Goal: Task Accomplishment & Management: Manage account settings

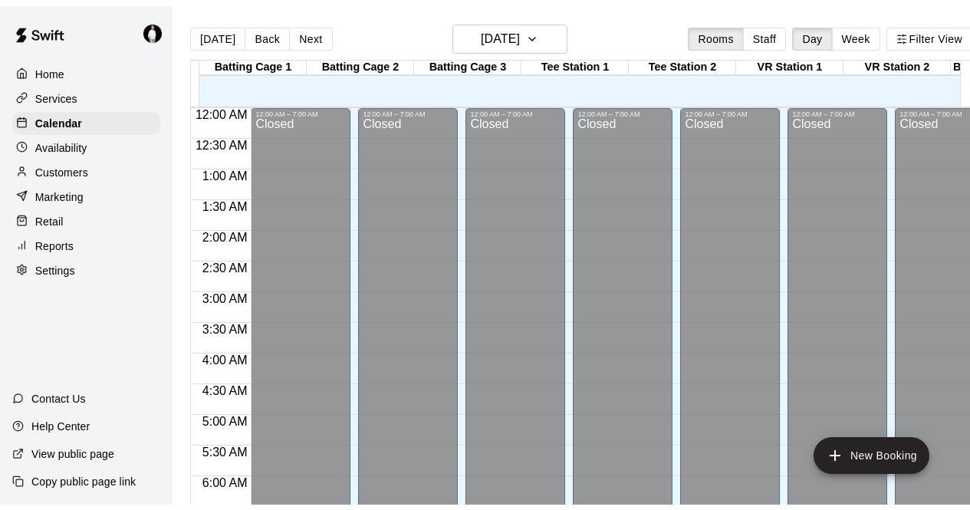
scroll to position [498, 0]
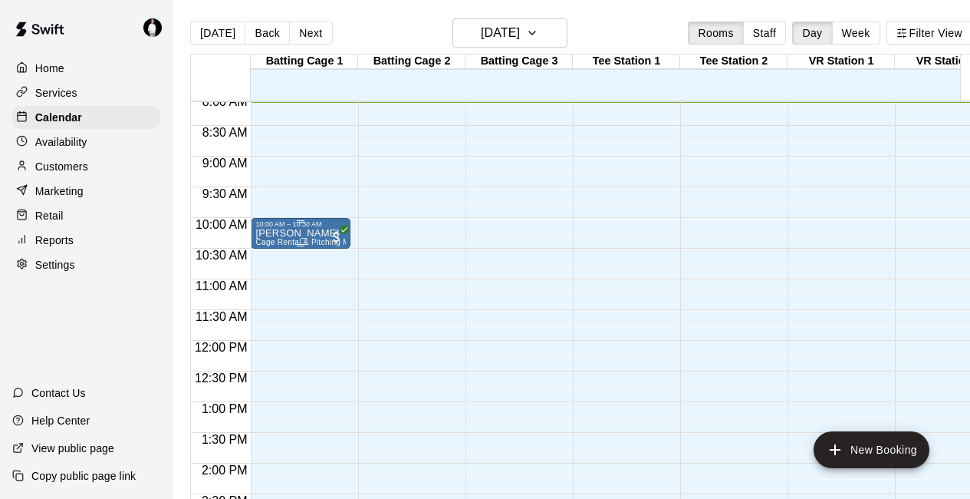
click at [303, 233] on p "[PERSON_NAME]" at bounding box center [300, 233] width 91 height 0
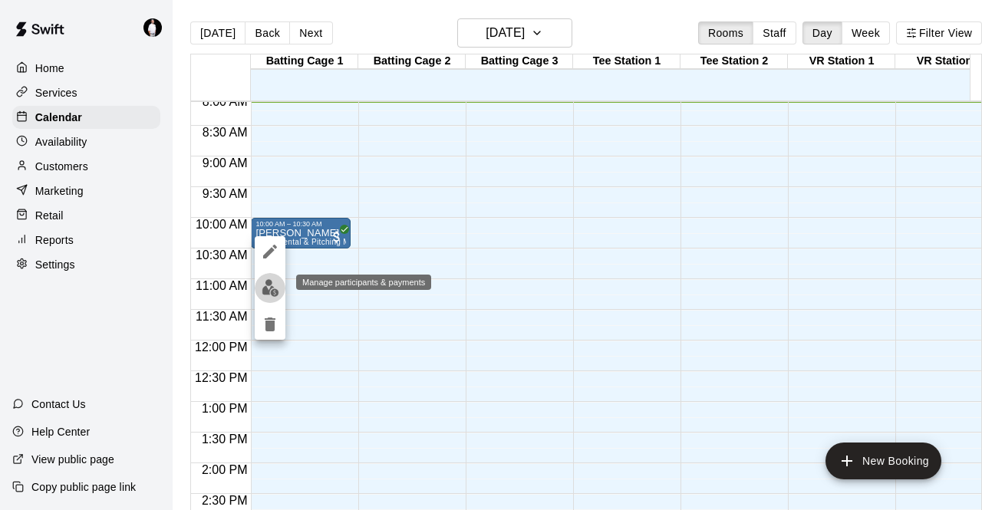
click at [268, 289] on img "edit" at bounding box center [271, 288] width 18 height 18
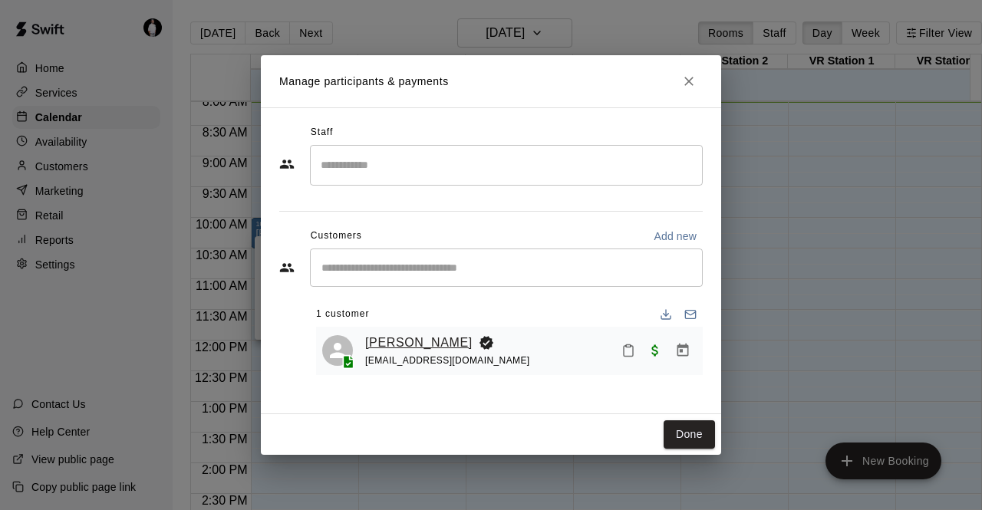
click at [401, 344] on link "[PERSON_NAME]" at bounding box center [418, 343] width 107 height 20
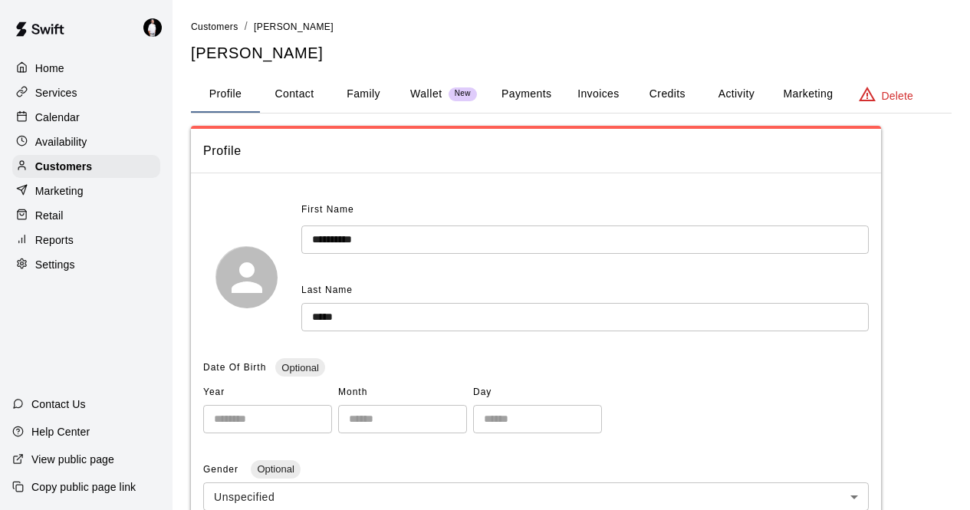
click at [535, 40] on div "Customers / [PERSON_NAME] [PERSON_NAME]" at bounding box center [571, 40] width 761 height 45
click at [522, 92] on button "Payments" at bounding box center [526, 94] width 74 height 37
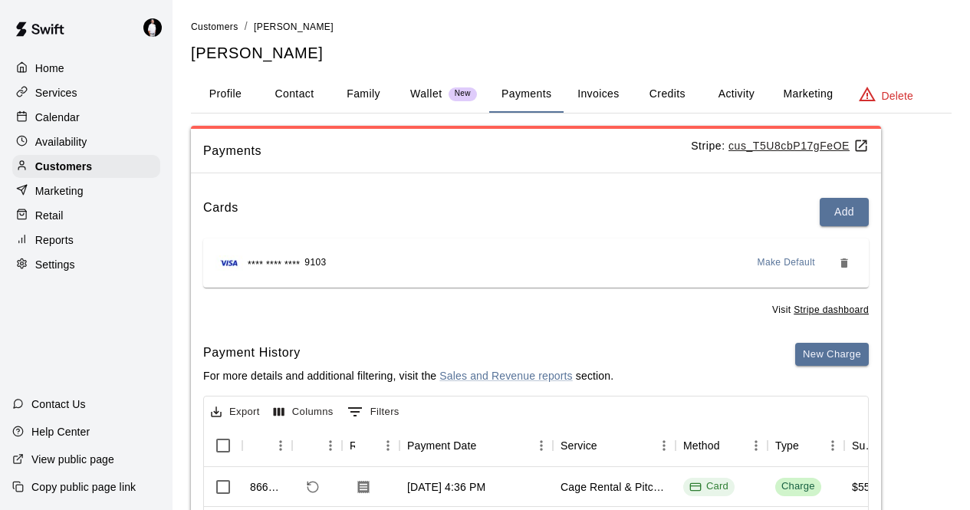
click at [362, 97] on button "Family" at bounding box center [363, 94] width 69 height 37
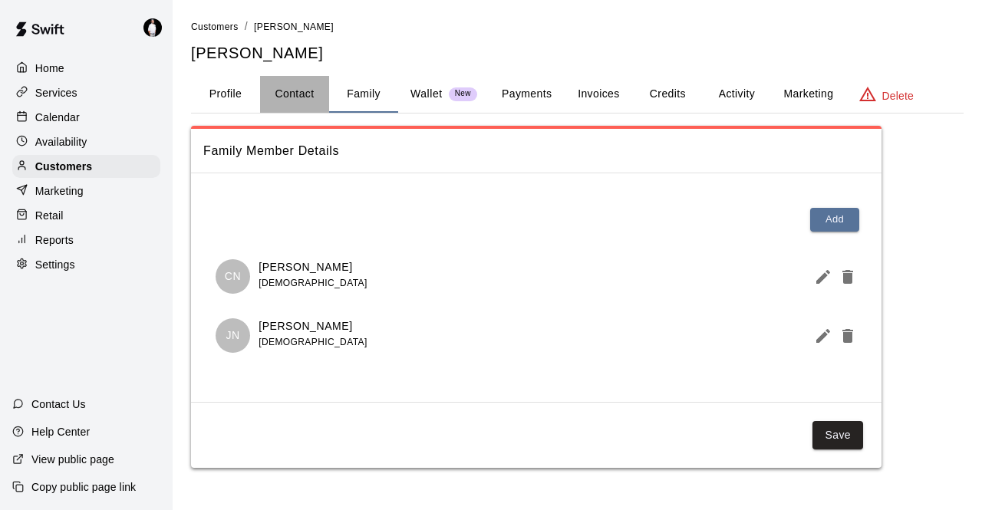
click at [292, 93] on button "Contact" at bounding box center [294, 94] width 69 height 37
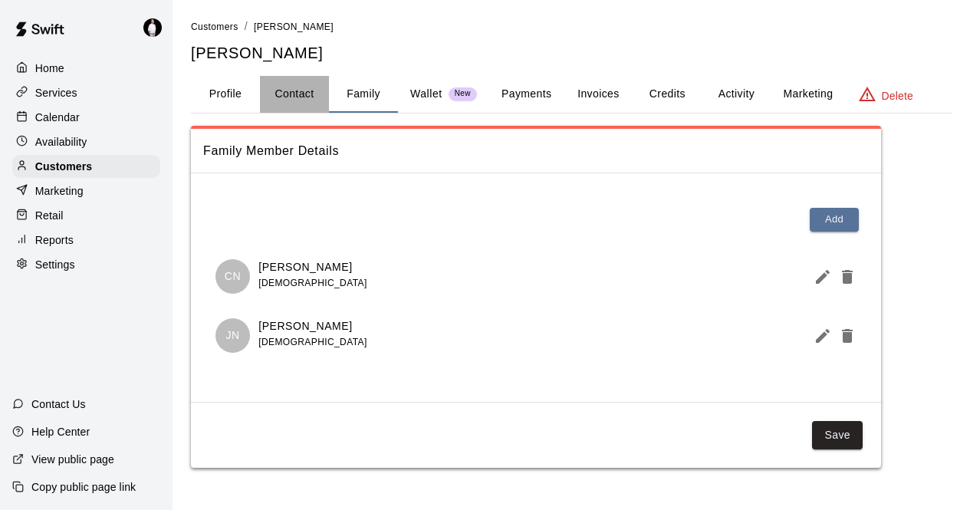
select select "**"
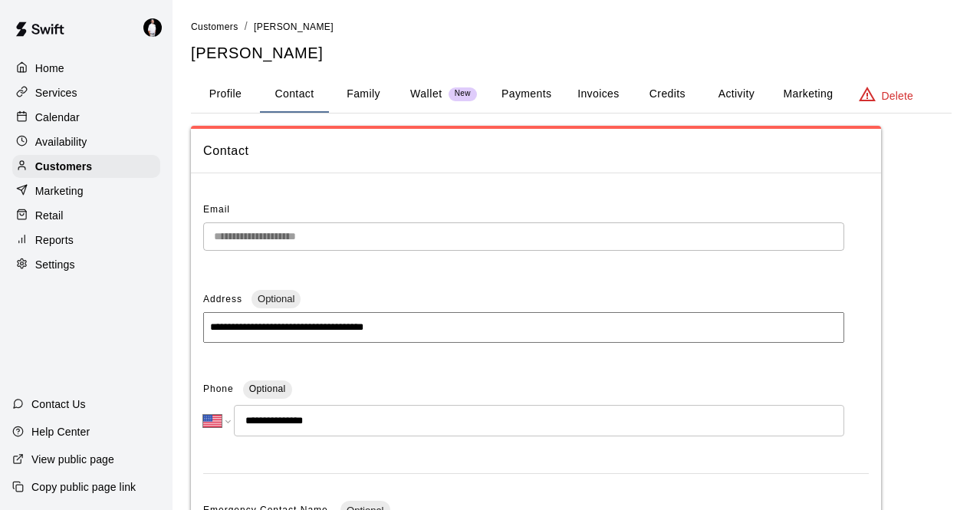
click at [116, 116] on div "Calendar" at bounding box center [86, 117] width 148 height 23
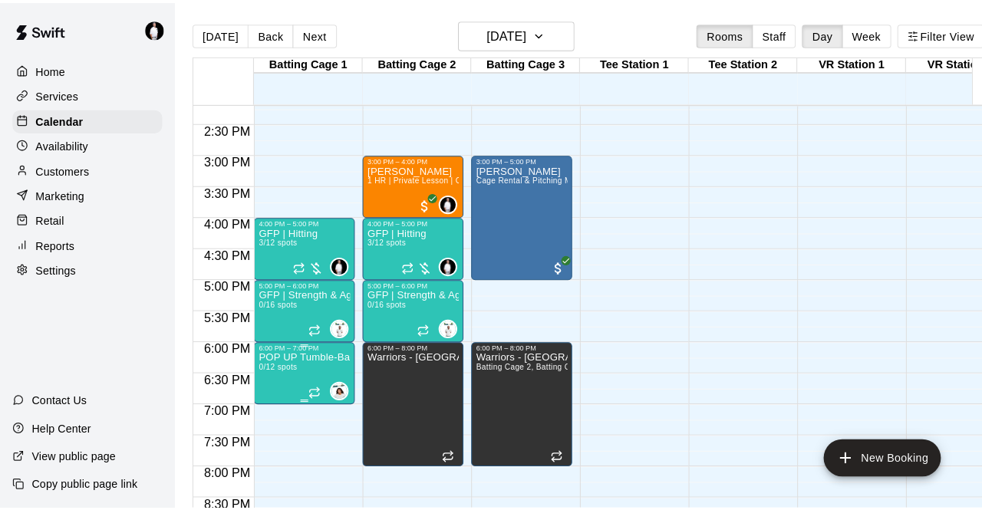
scroll to position [874, 0]
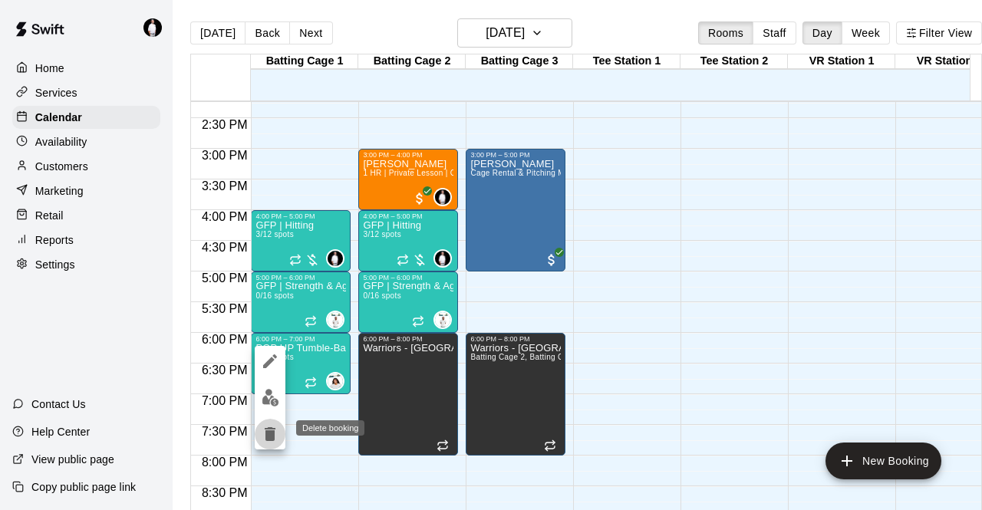
click at [269, 432] on icon "delete" at bounding box center [270, 434] width 11 height 14
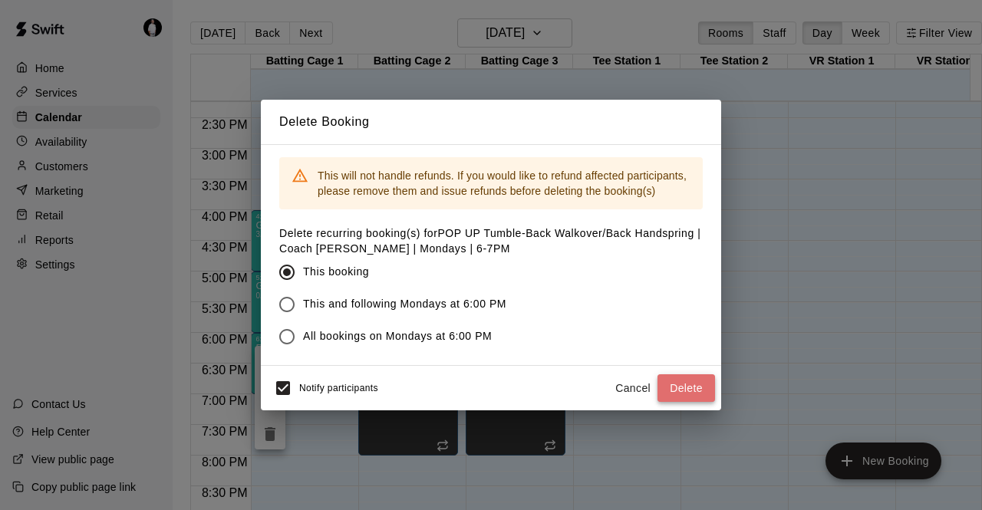
click at [679, 390] on button "Delete" at bounding box center [686, 388] width 58 height 28
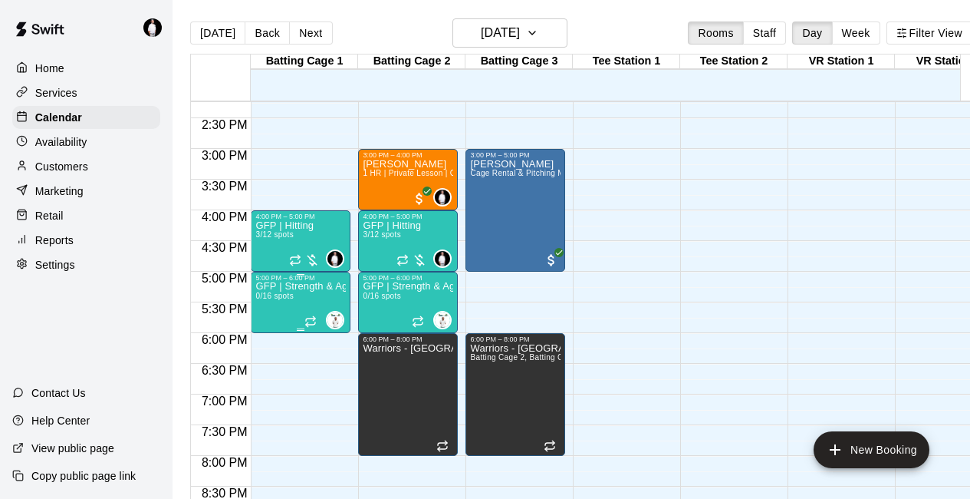
click at [292, 286] on p "GFP | Strength & Agility" at bounding box center [300, 286] width 91 height 0
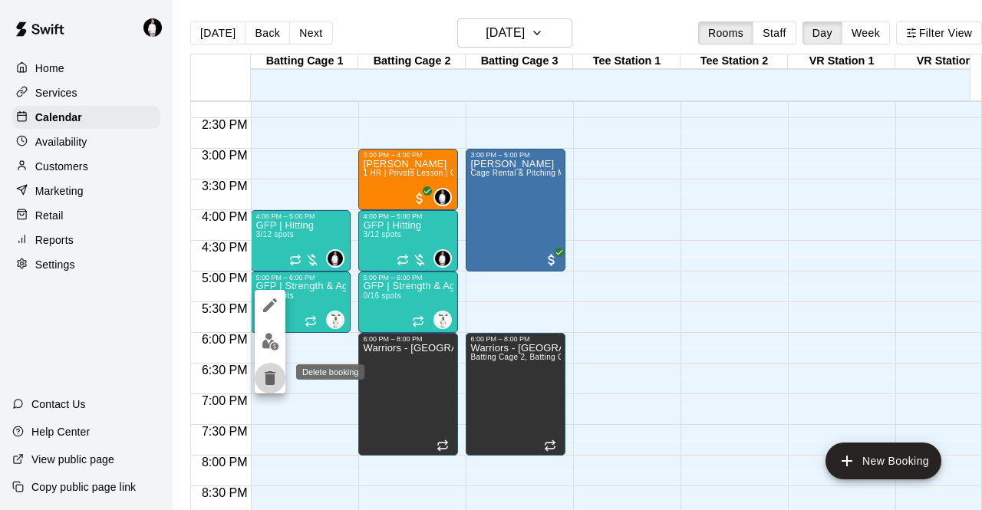
click at [270, 380] on icon "delete" at bounding box center [270, 378] width 11 height 14
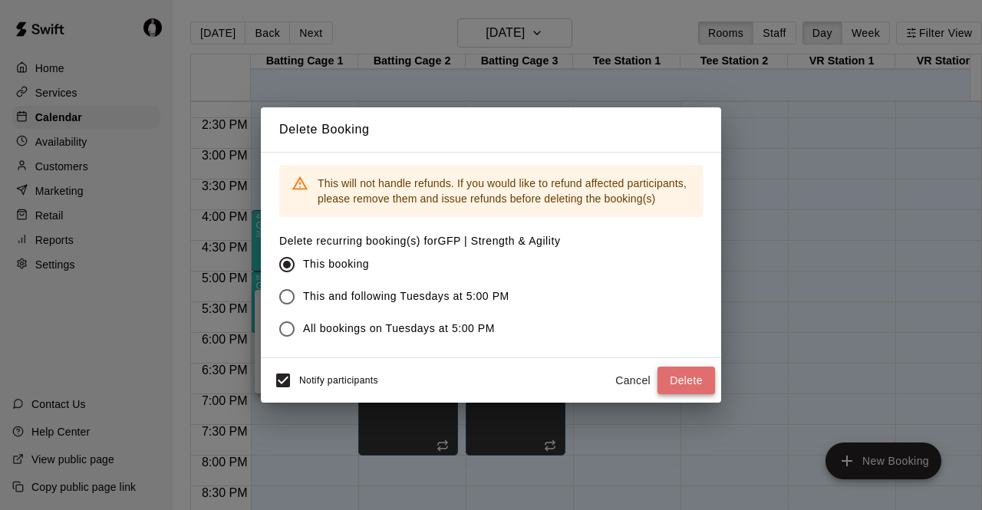
click at [693, 377] on button "Delete" at bounding box center [686, 381] width 58 height 28
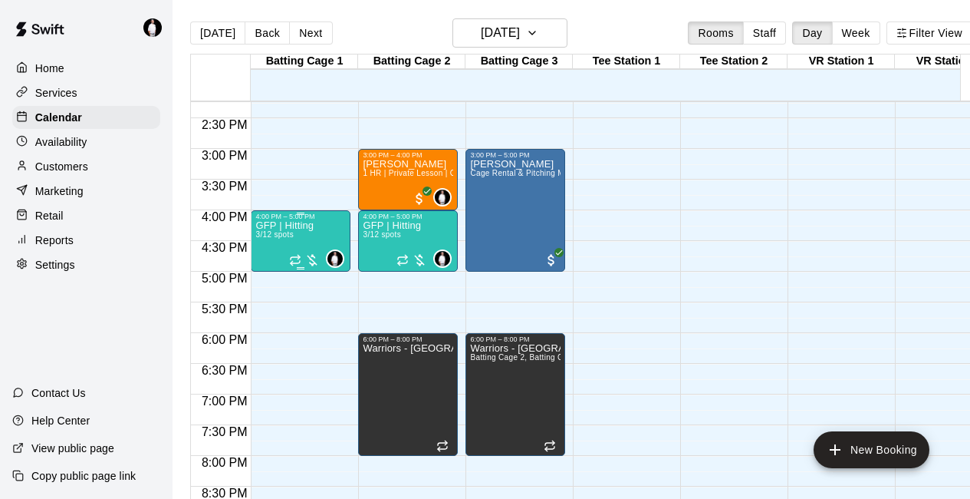
click at [277, 226] on p "GFP | Hitting" at bounding box center [284, 226] width 58 height 0
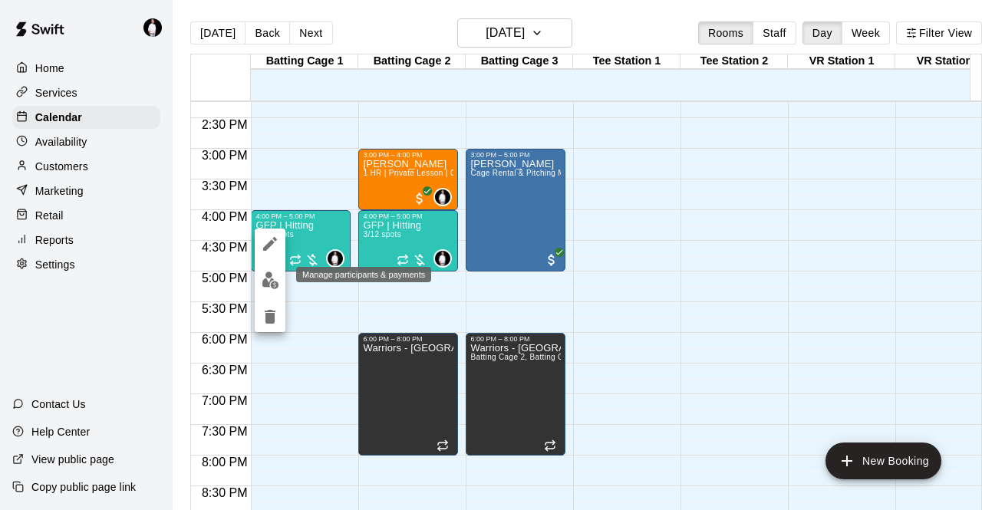
click at [280, 287] on button "edit" at bounding box center [270, 280] width 31 height 30
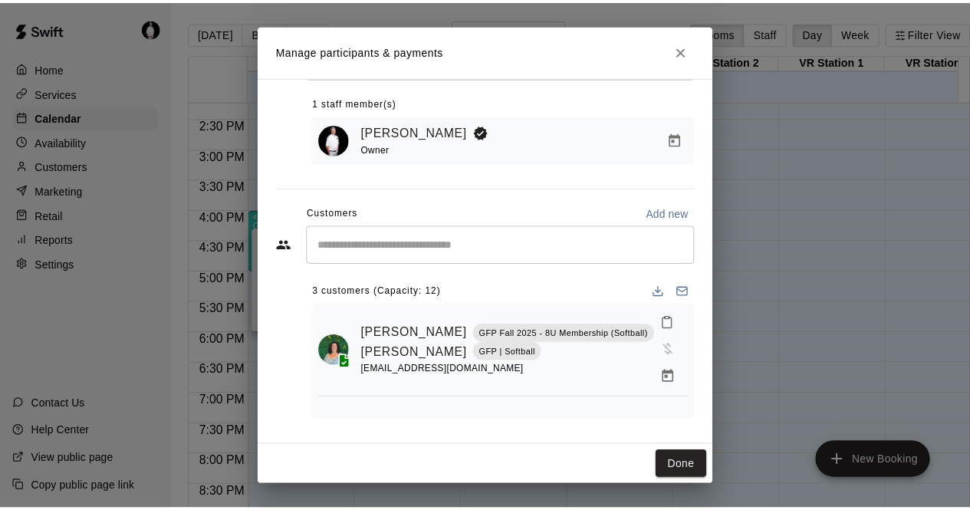
scroll to position [124, 0]
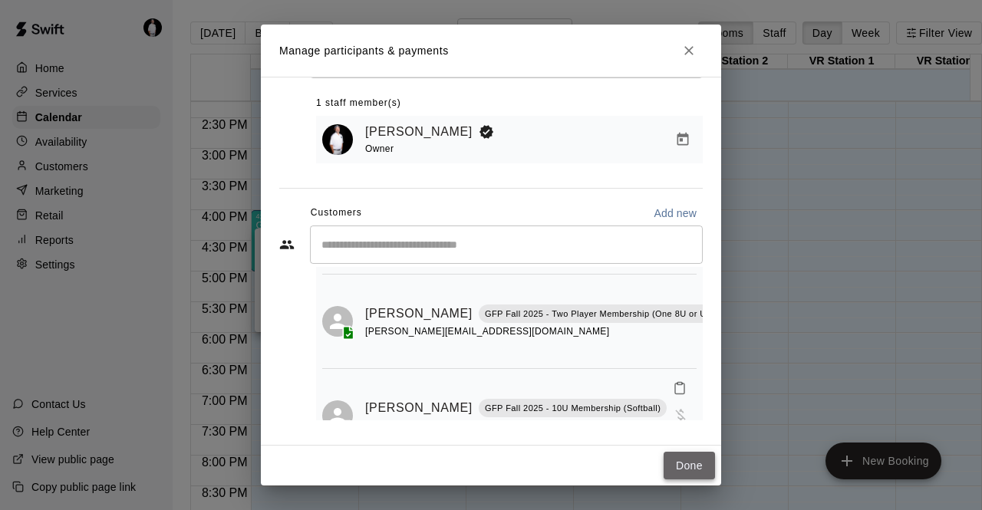
click at [684, 469] on button "Done" at bounding box center [689, 466] width 51 height 28
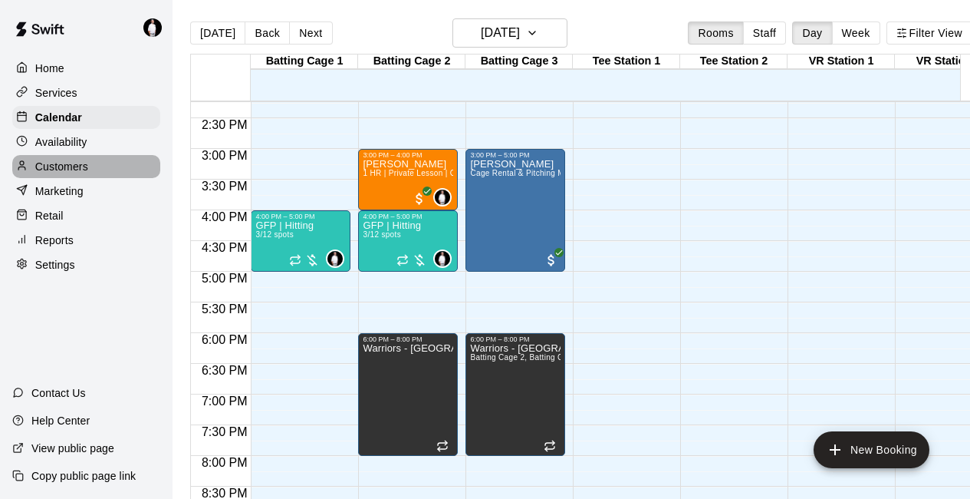
click at [64, 173] on p "Customers" at bounding box center [61, 166] width 53 height 15
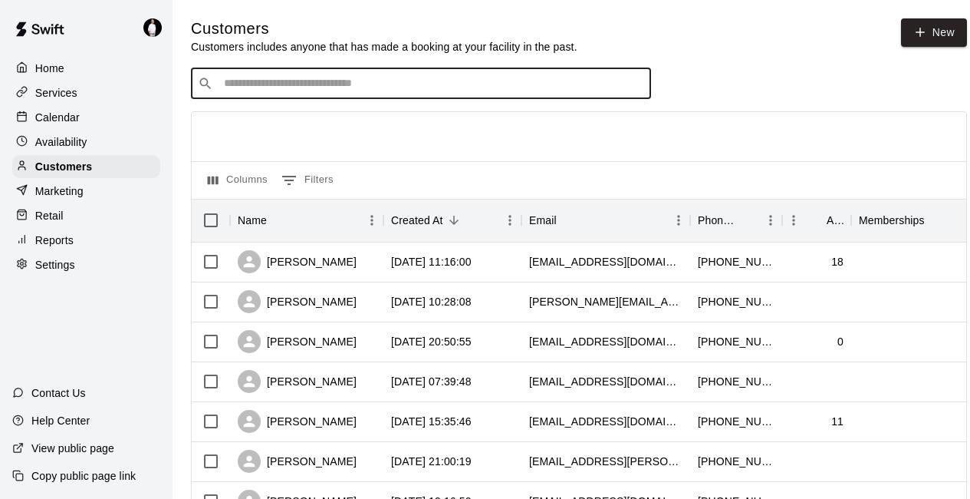
click at [361, 81] on input "Search customers by name or email" at bounding box center [431, 83] width 425 height 15
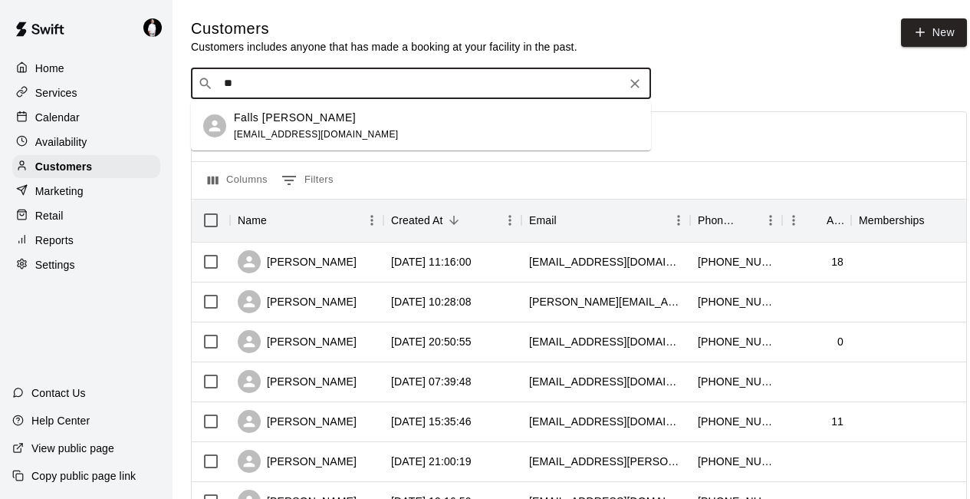
type input "***"
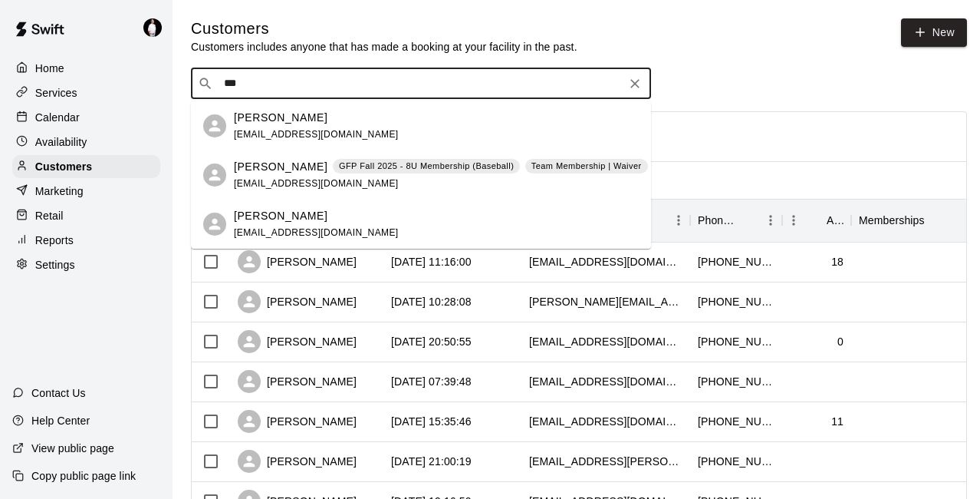
click at [271, 169] on p "[PERSON_NAME]" at bounding box center [281, 167] width 94 height 16
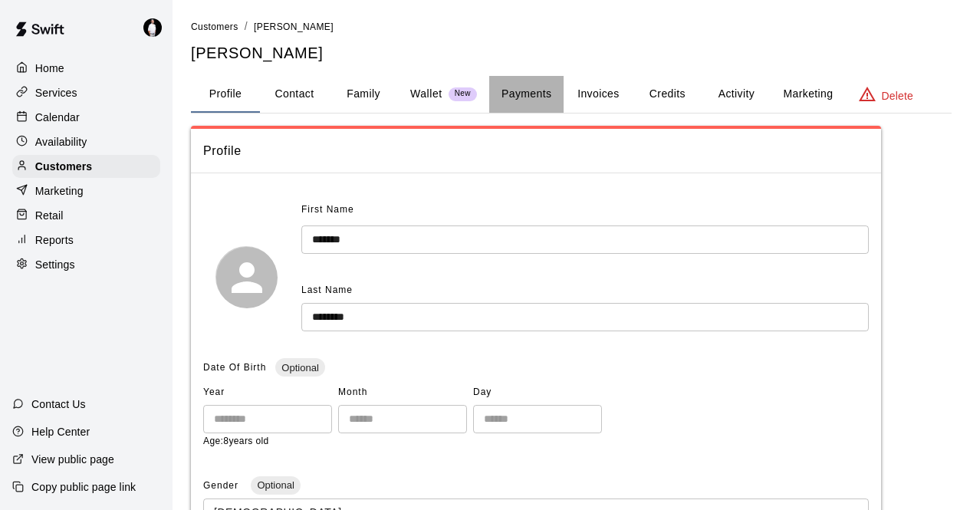
click at [536, 91] on button "Payments" at bounding box center [526, 94] width 74 height 37
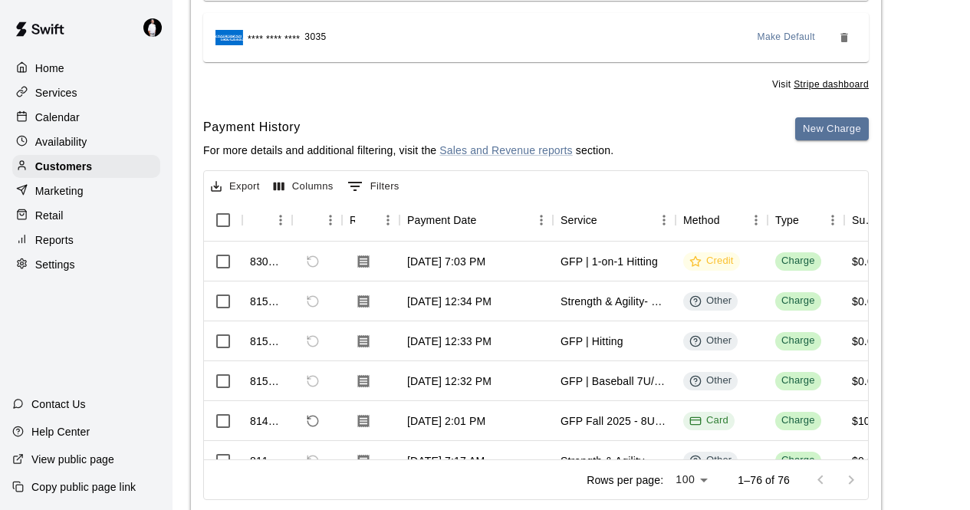
scroll to position [419, 0]
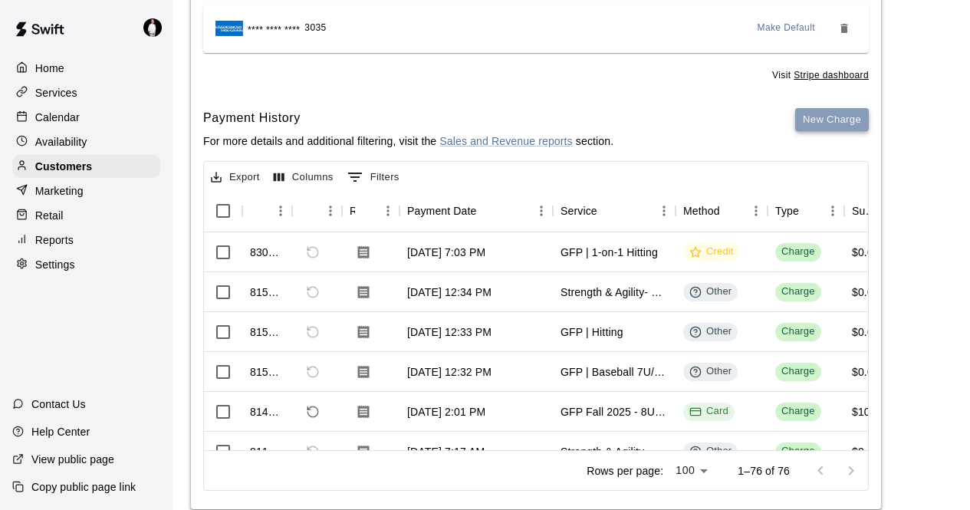
click at [835, 124] on button "New Charge" at bounding box center [833, 120] width 74 height 24
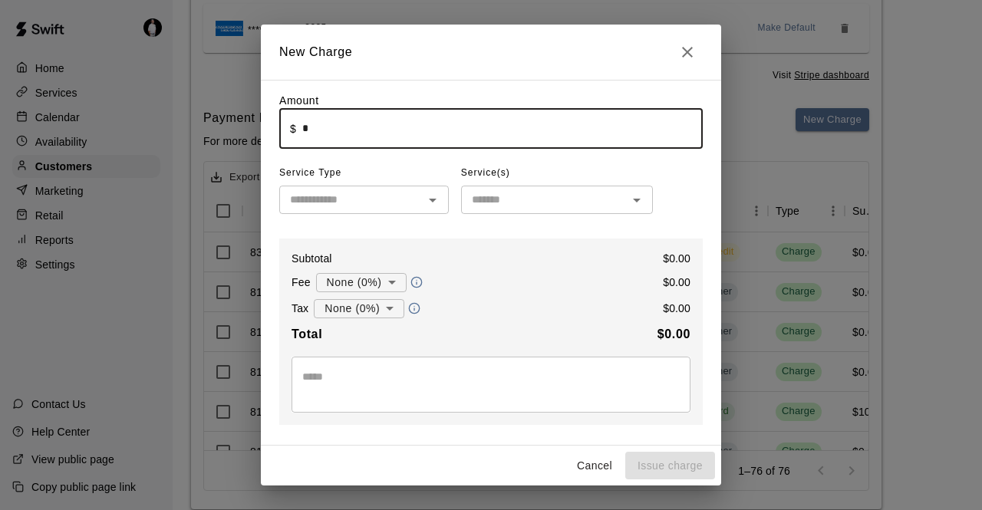
click at [308, 136] on input "*" at bounding box center [502, 128] width 400 height 41
click at [427, 200] on icon "Open" at bounding box center [432, 200] width 18 height 18
type input "****"
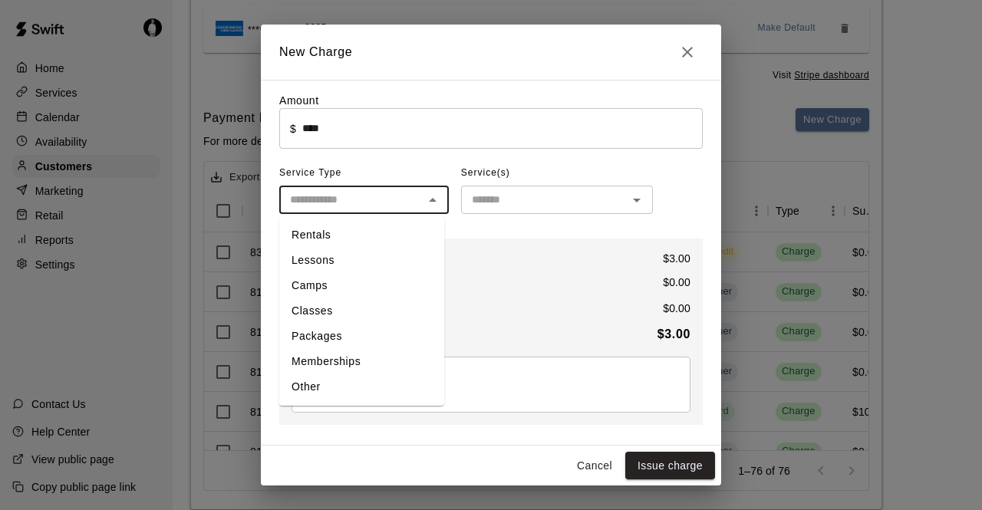
click at [305, 385] on li "Other" at bounding box center [361, 386] width 165 height 25
type input "*****"
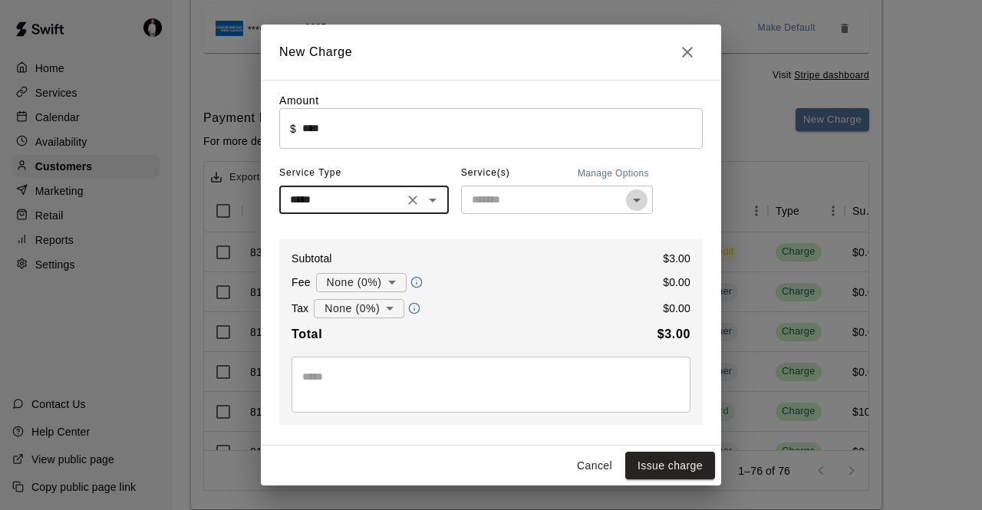
click at [637, 198] on icon "Open" at bounding box center [637, 200] width 18 height 18
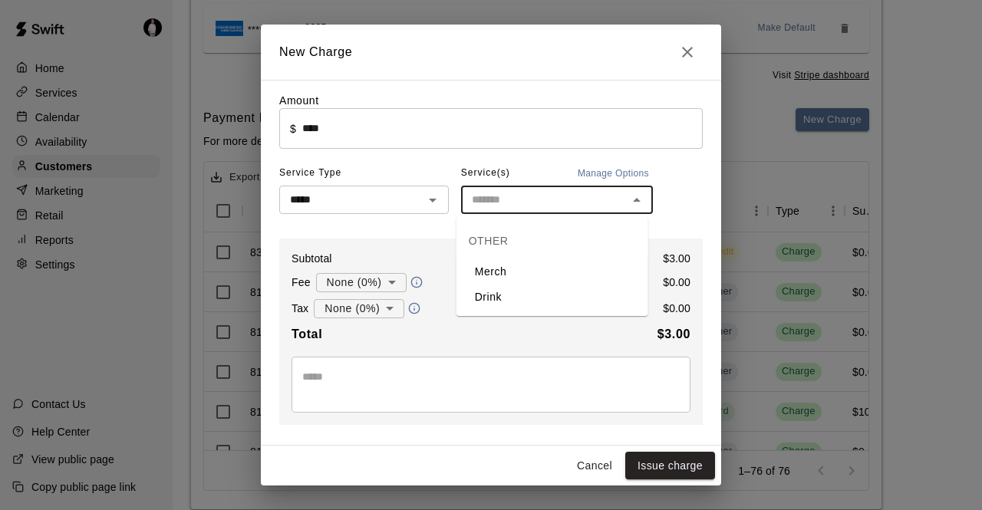
click at [514, 287] on li "Drink" at bounding box center [552, 297] width 192 height 25
type input "*****"
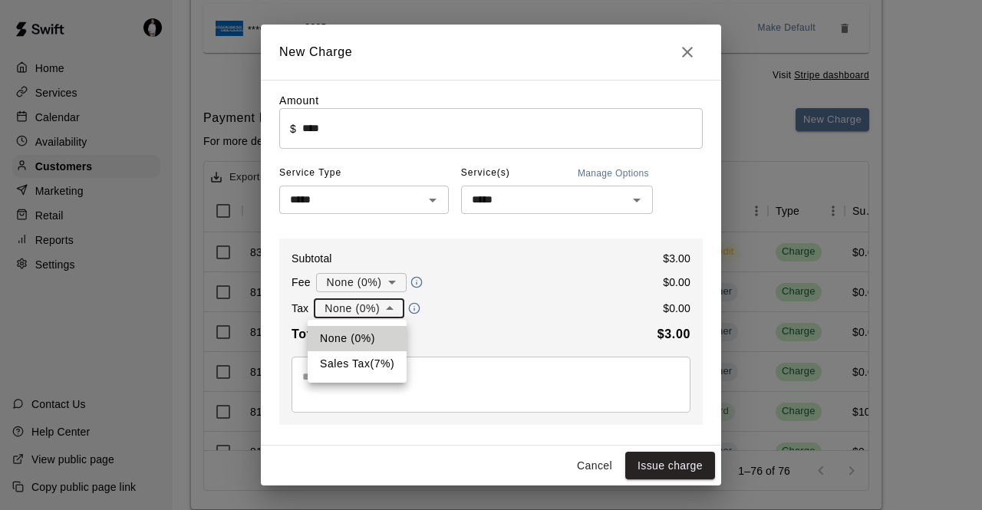
click at [371, 311] on body "Home Services Calendar Availability Customers Marketing Retail Reports Settings…" at bounding box center [491, 60] width 982 height 959
click at [358, 367] on li "Sales Tax ( 7 %)" at bounding box center [357, 363] width 99 height 25
type input "**********"
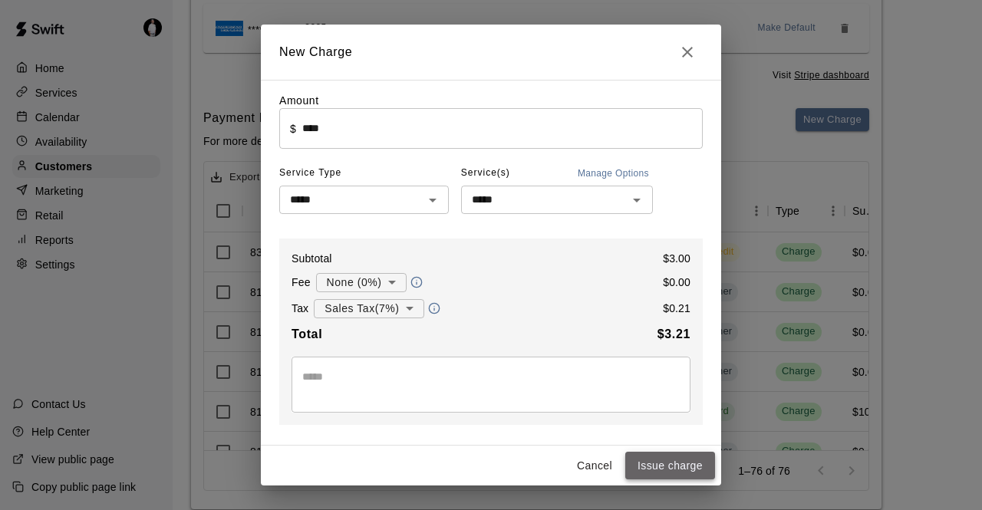
click at [682, 463] on button "Issue charge" at bounding box center [670, 466] width 90 height 28
type input "*"
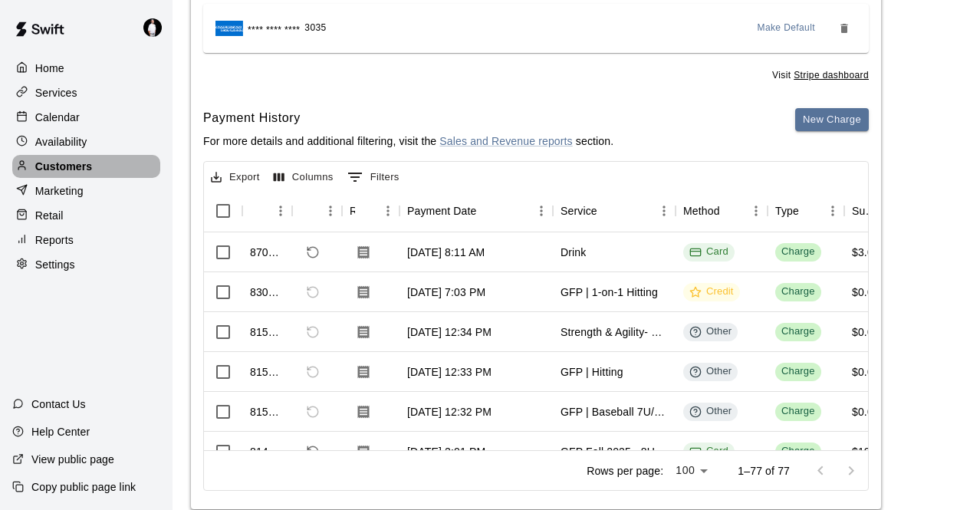
click at [83, 170] on p "Customers" at bounding box center [63, 166] width 57 height 15
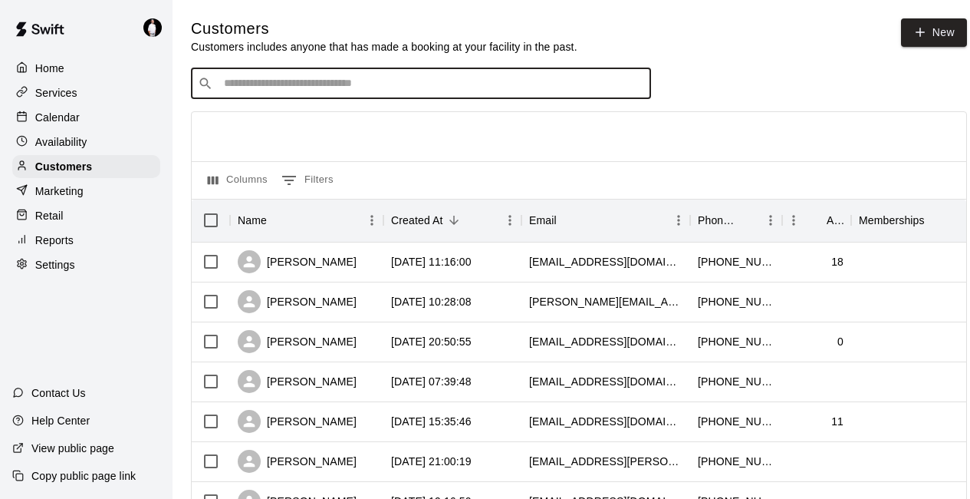
click at [374, 87] on input "Search customers by name or email" at bounding box center [431, 83] width 425 height 15
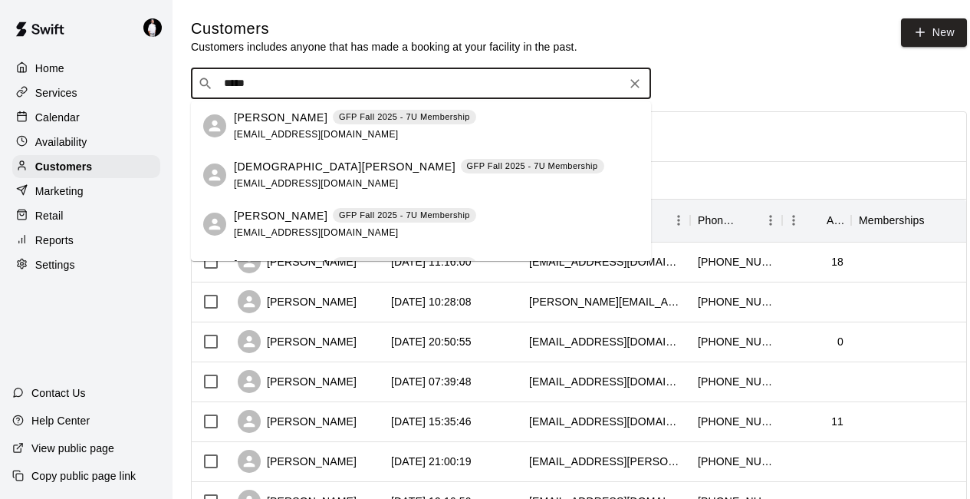
type input "******"
click at [287, 170] on p "[DEMOGRAPHIC_DATA][PERSON_NAME]" at bounding box center [345, 167] width 222 height 16
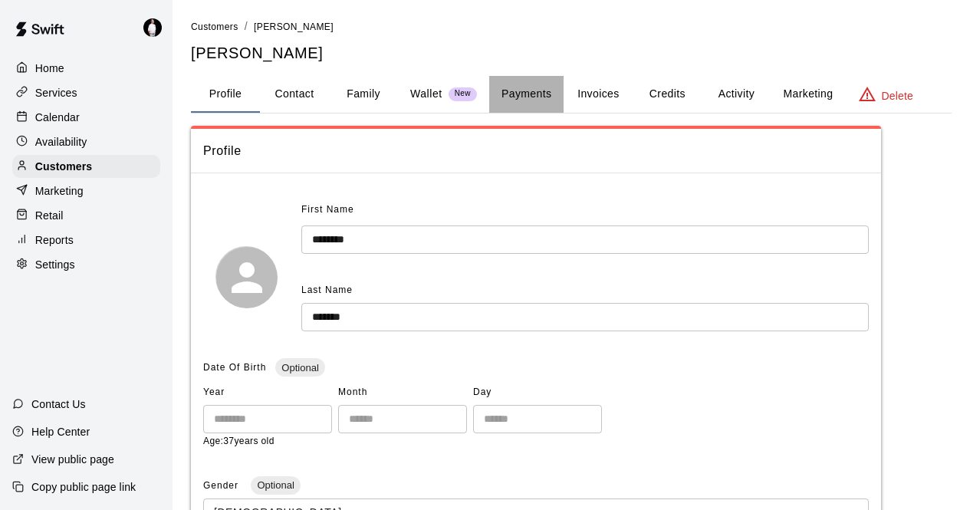
click at [525, 92] on button "Payments" at bounding box center [526, 94] width 74 height 37
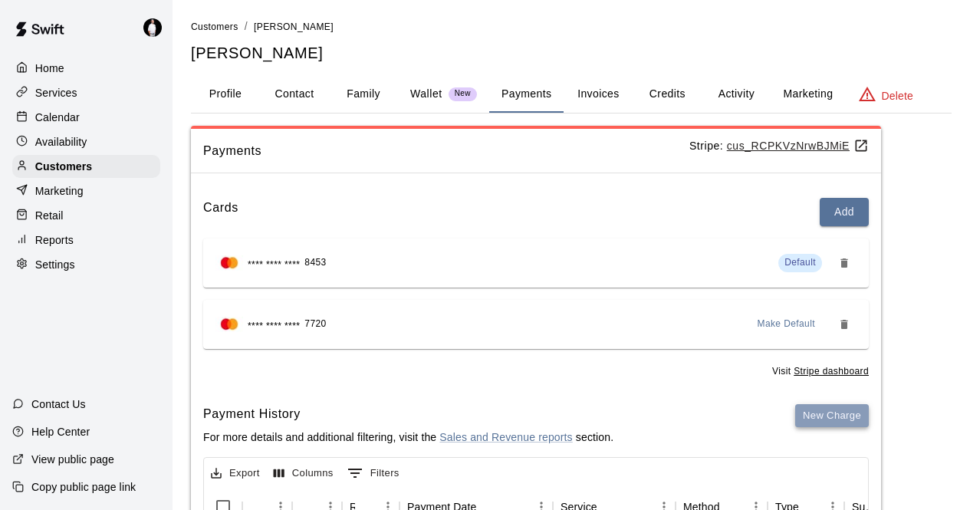
click at [838, 411] on button "New Charge" at bounding box center [833, 416] width 74 height 24
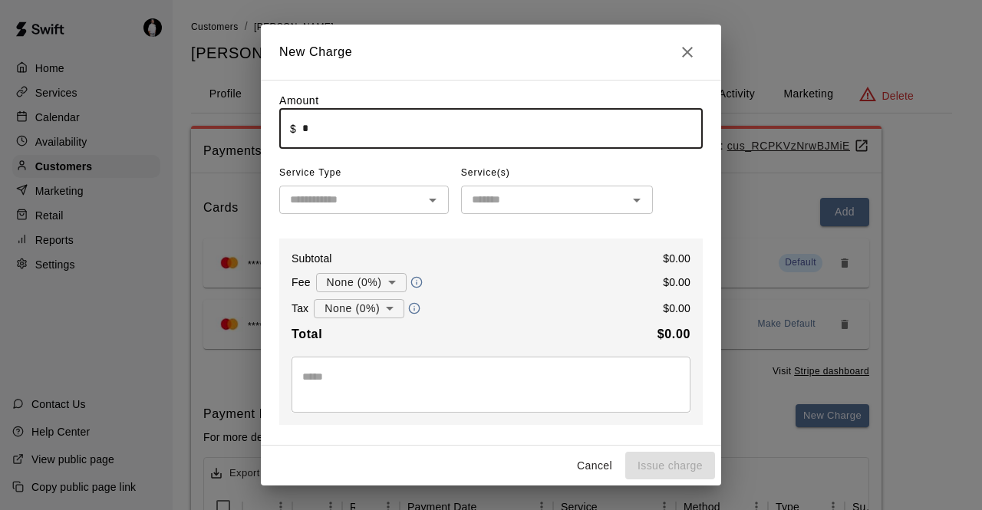
click at [305, 128] on input "*" at bounding box center [502, 128] width 400 height 41
click at [429, 203] on icon "Open" at bounding box center [433, 201] width 8 height 4
type input "****"
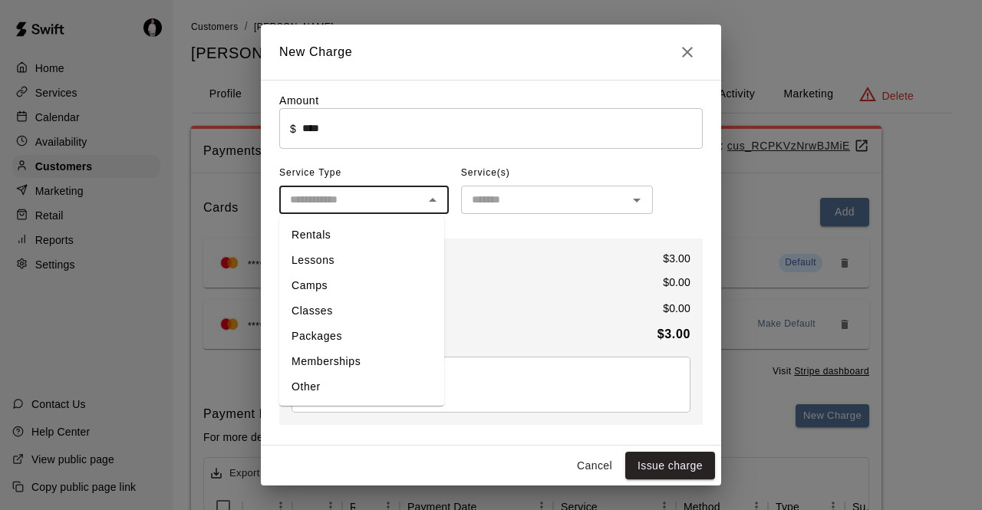
click at [315, 384] on li "Other" at bounding box center [361, 386] width 165 height 25
type input "*****"
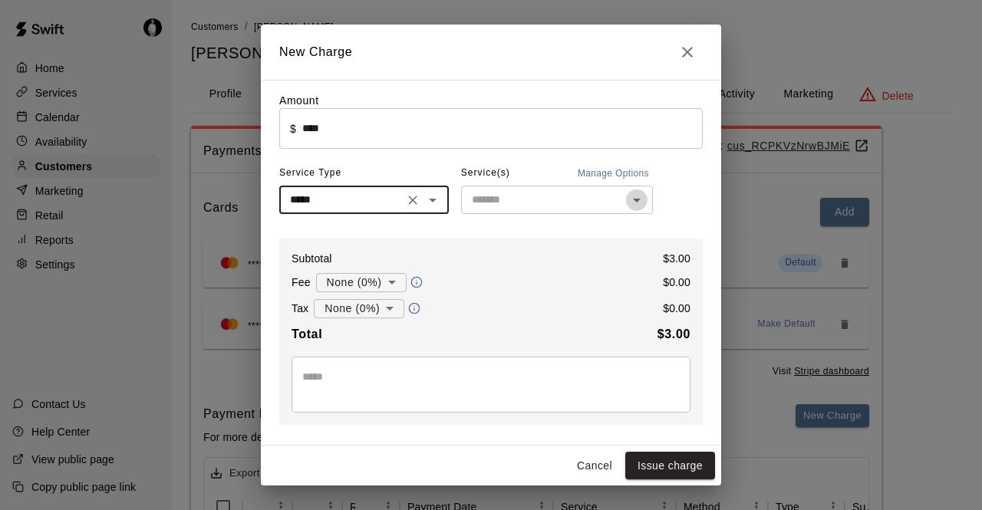
click at [631, 195] on icon "Open" at bounding box center [637, 200] width 18 height 18
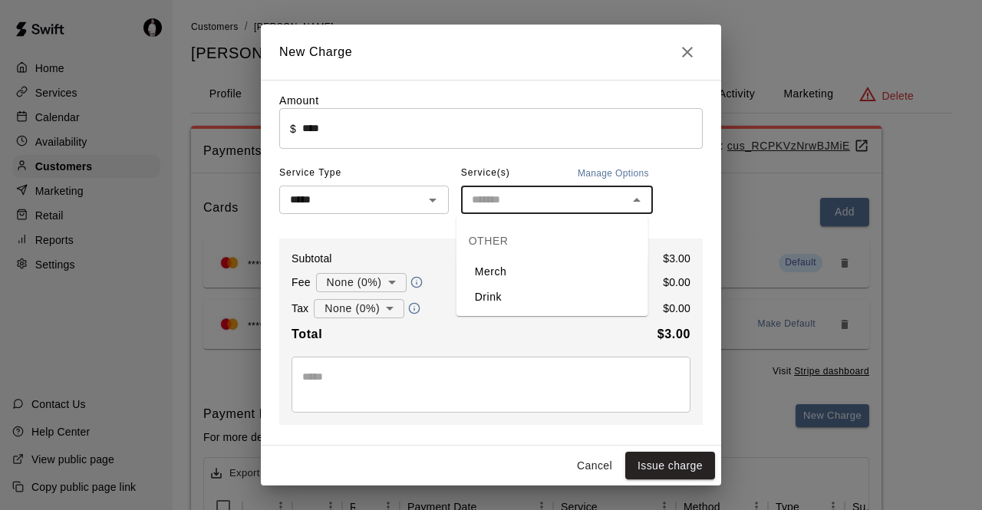
click at [483, 298] on li "Drink" at bounding box center [552, 297] width 192 height 25
type input "*****"
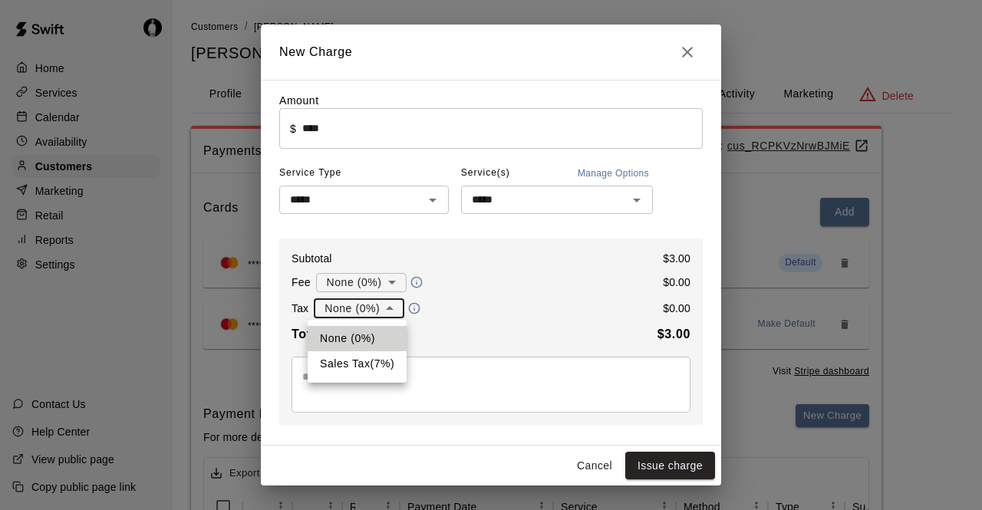
click at [370, 312] on body "Home Services Calendar Availability Customers Marketing Retail Reports Settings…" at bounding box center [491, 418] width 982 height 836
click at [362, 363] on li "Sales Tax ( 7 %)" at bounding box center [357, 363] width 99 height 25
type input "**********"
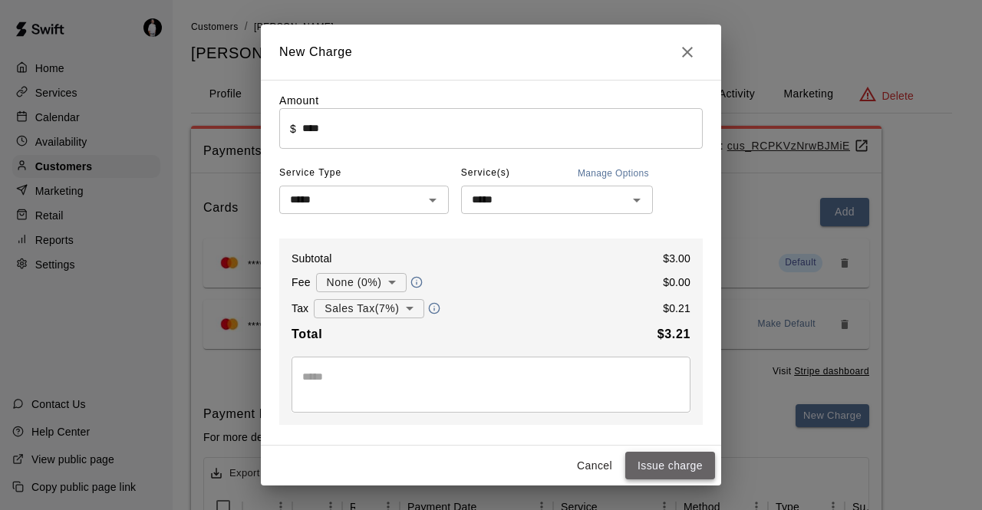
click at [666, 463] on button "Issue charge" at bounding box center [670, 466] width 90 height 28
type input "*"
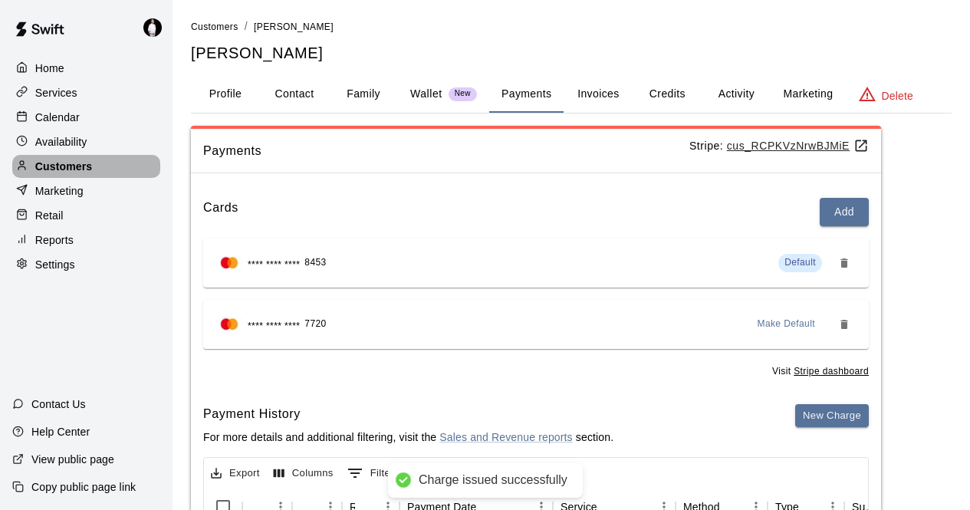
click at [87, 168] on p "Customers" at bounding box center [63, 166] width 57 height 15
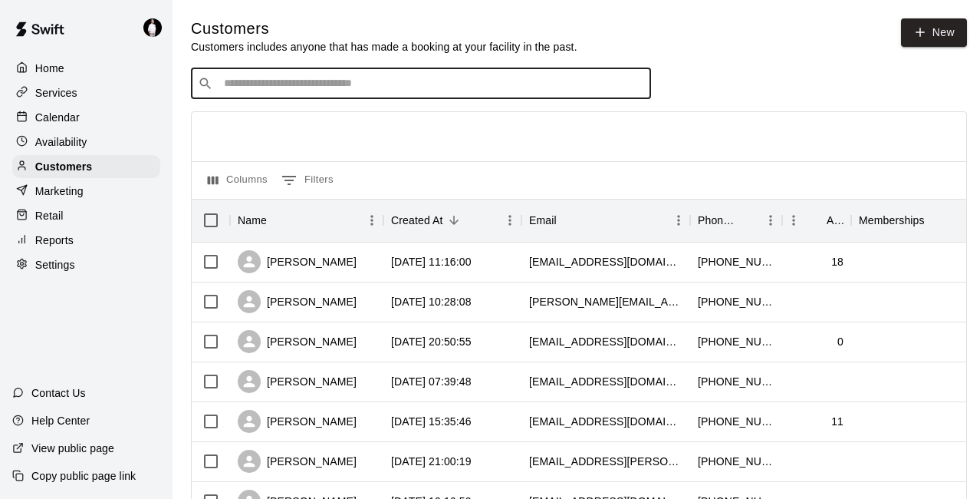
click at [292, 77] on input "Search customers by name or email" at bounding box center [431, 83] width 425 height 15
type input "*****"
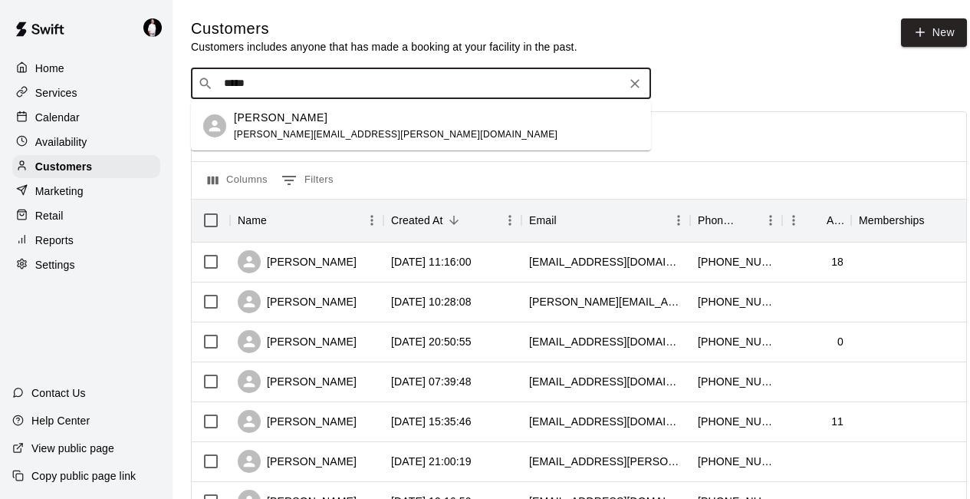
click at [278, 118] on p "[PERSON_NAME]" at bounding box center [281, 118] width 94 height 16
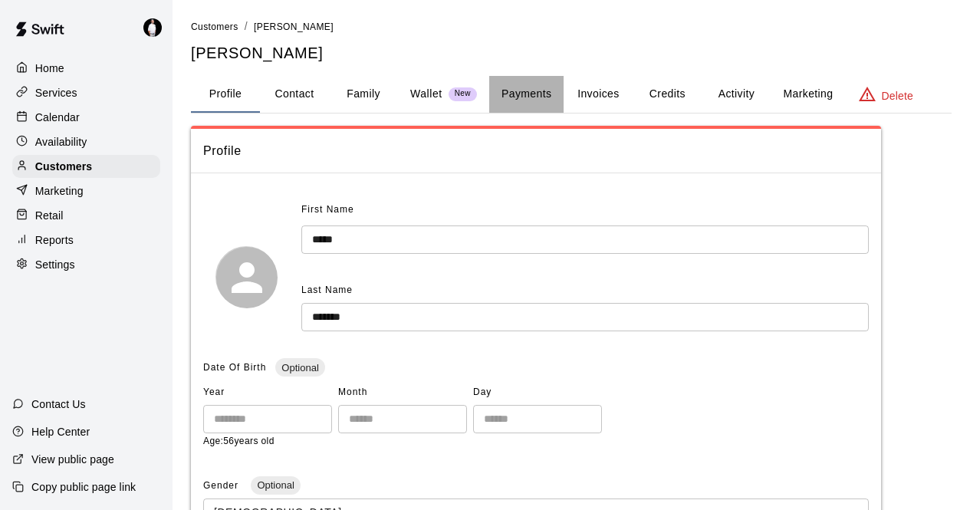
click at [529, 91] on button "Payments" at bounding box center [526, 94] width 74 height 37
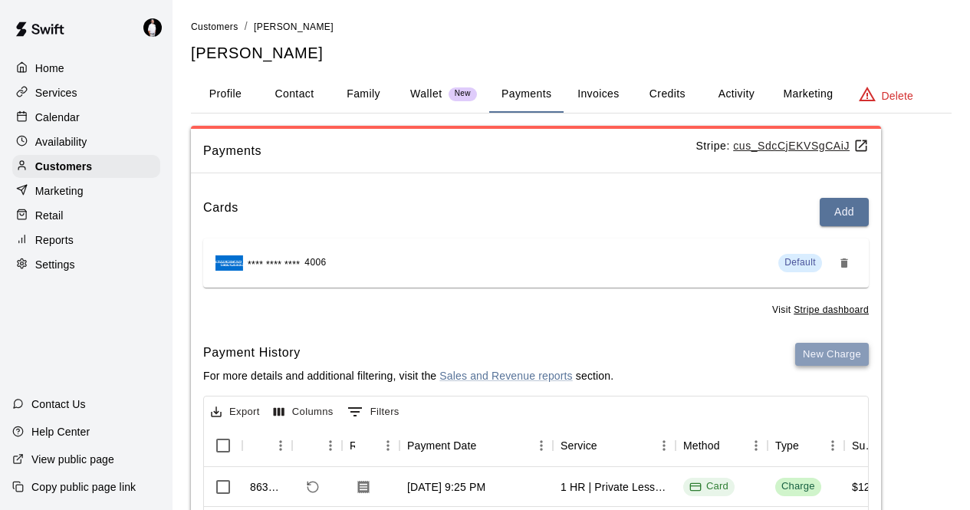
click at [838, 358] on button "New Charge" at bounding box center [833, 355] width 74 height 24
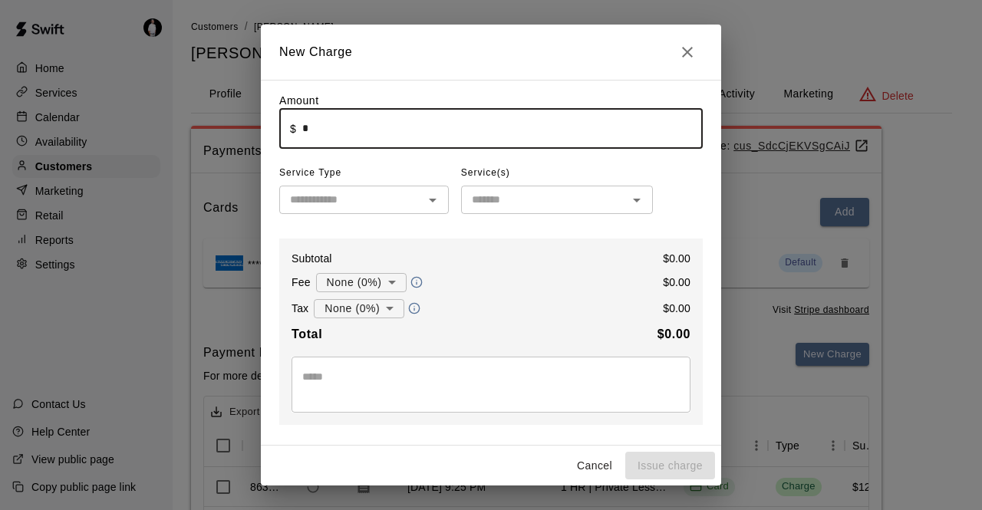
click at [308, 134] on input "*" at bounding box center [502, 128] width 400 height 41
click at [432, 200] on icon "Open" at bounding box center [432, 200] width 18 height 18
type input "****"
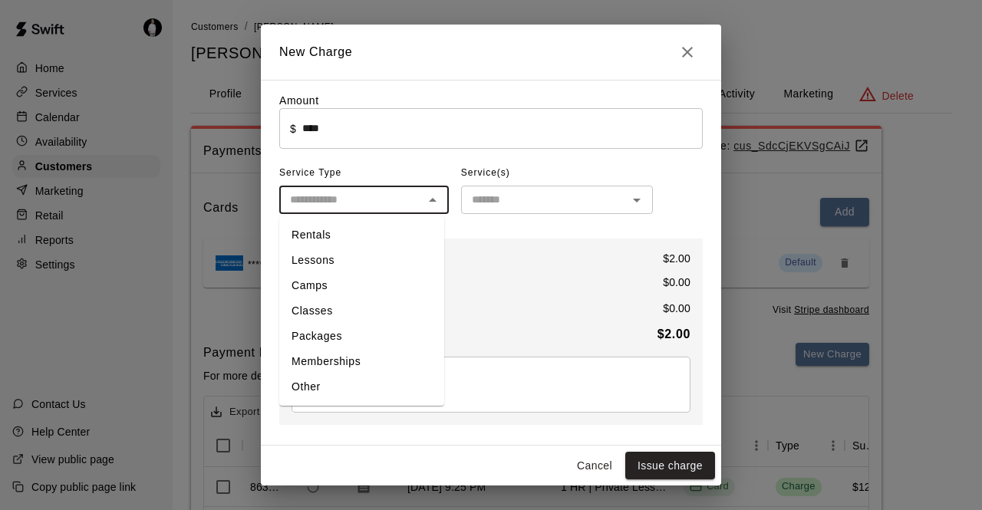
click at [305, 389] on li "Other" at bounding box center [361, 386] width 165 height 25
type input "*****"
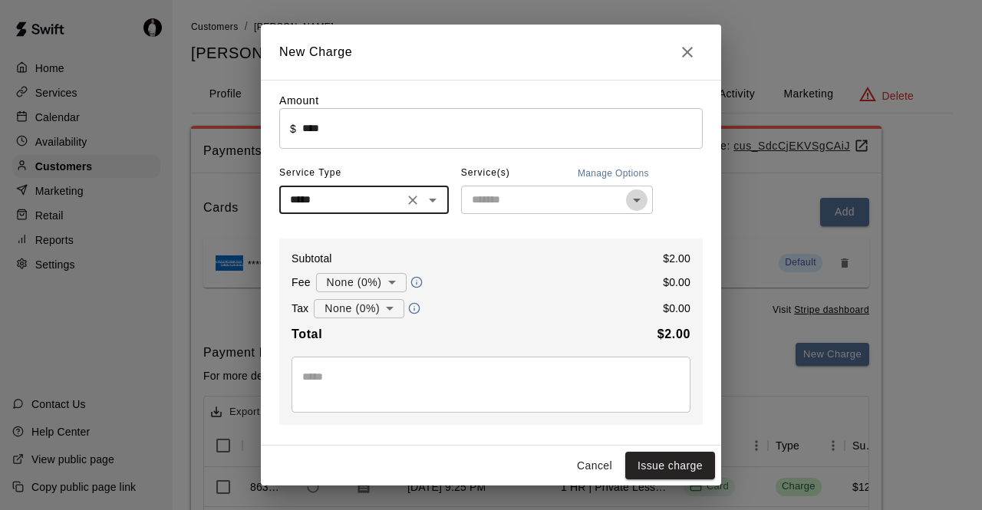
click at [633, 203] on icon "Open" at bounding box center [637, 201] width 8 height 4
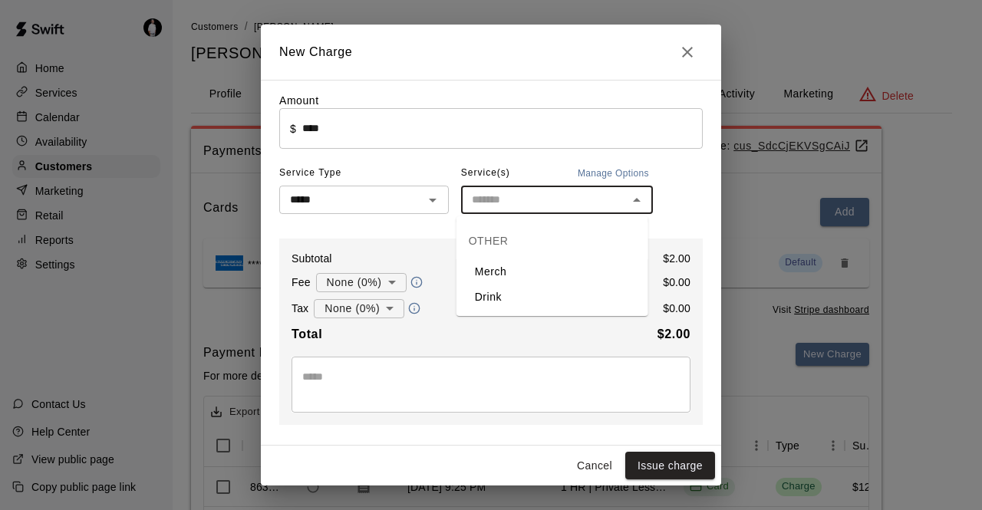
click at [497, 294] on li "Drink" at bounding box center [552, 297] width 192 height 25
type input "*****"
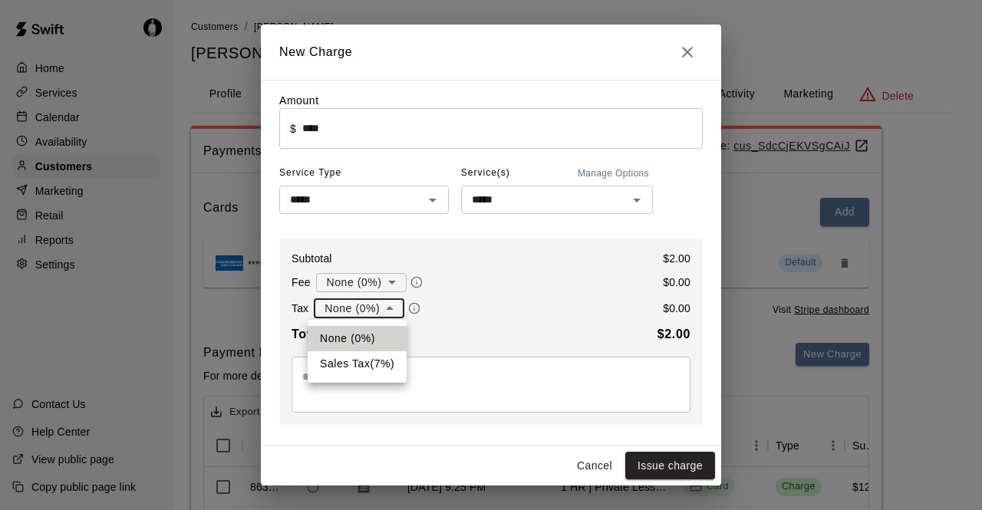
click at [385, 309] on body "Home Services Calendar Availability Customers Marketing Retail Reports Settings…" at bounding box center [491, 387] width 982 height 775
click at [358, 364] on li "Sales Tax ( 7 %)" at bounding box center [357, 363] width 99 height 25
type input "**********"
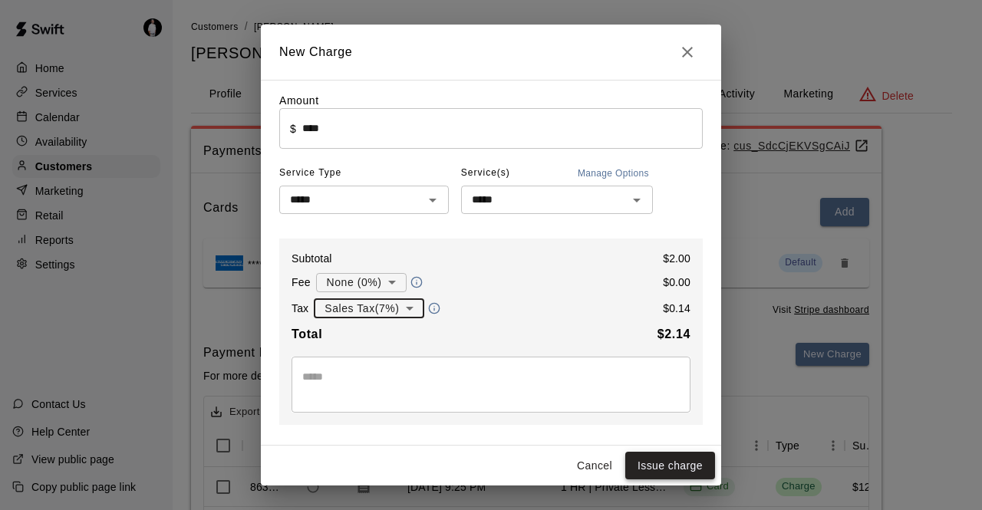
click at [661, 469] on button "Issue charge" at bounding box center [670, 466] width 90 height 28
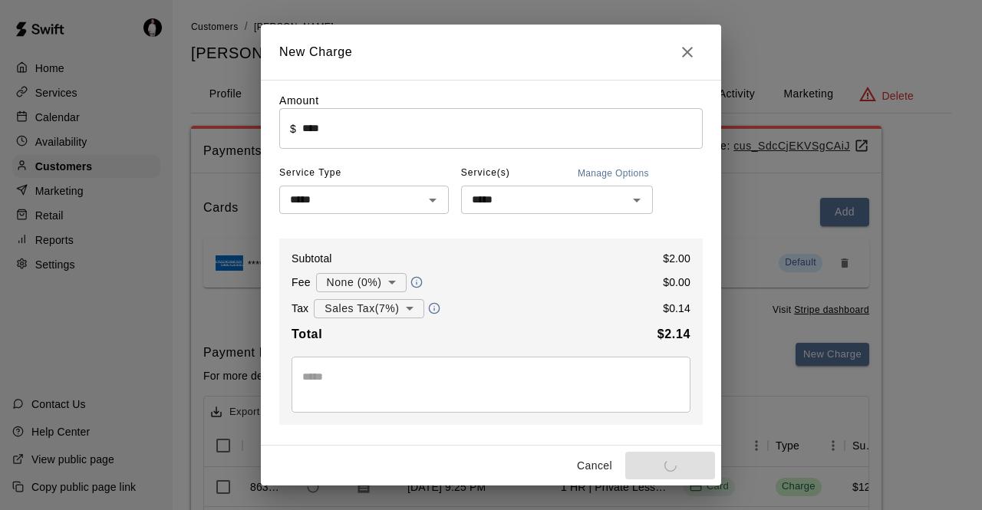
type input "*"
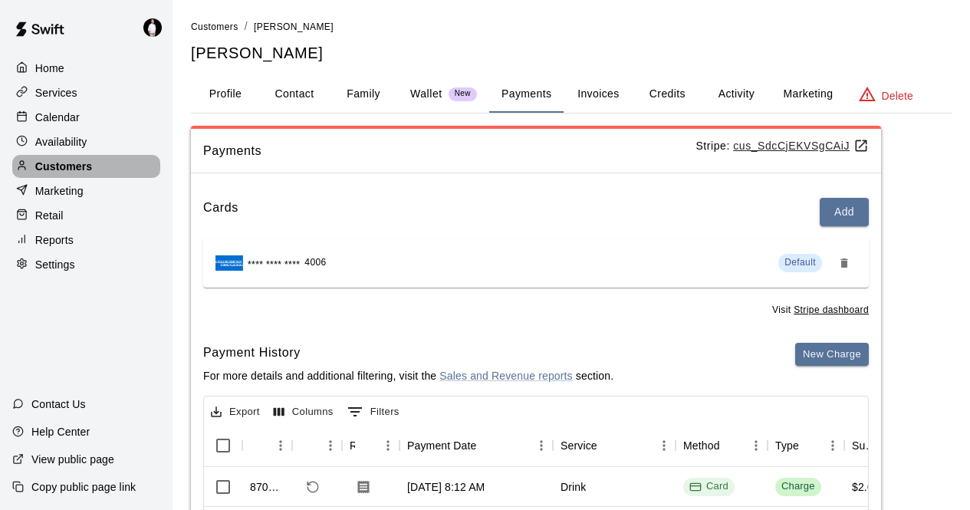
click at [118, 175] on div "Customers" at bounding box center [86, 166] width 148 height 23
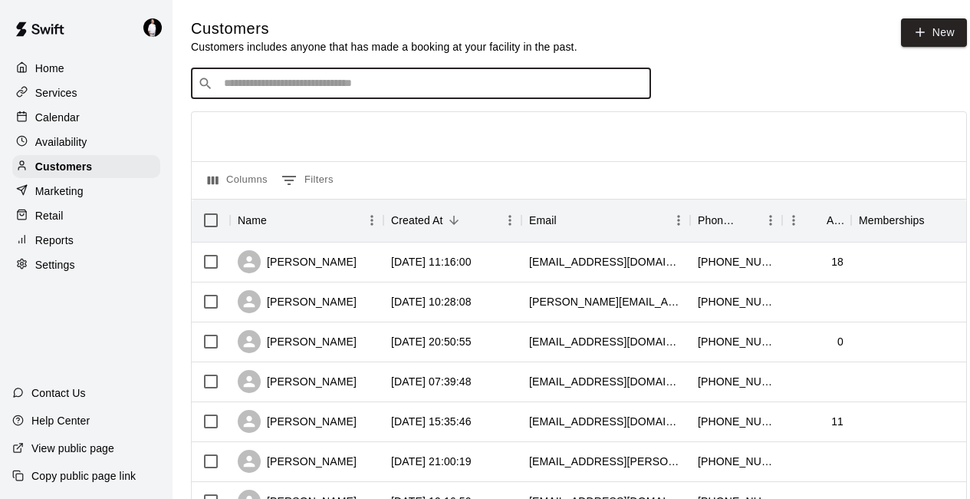
click at [265, 88] on input "Search customers by name or email" at bounding box center [431, 83] width 425 height 15
type input "****"
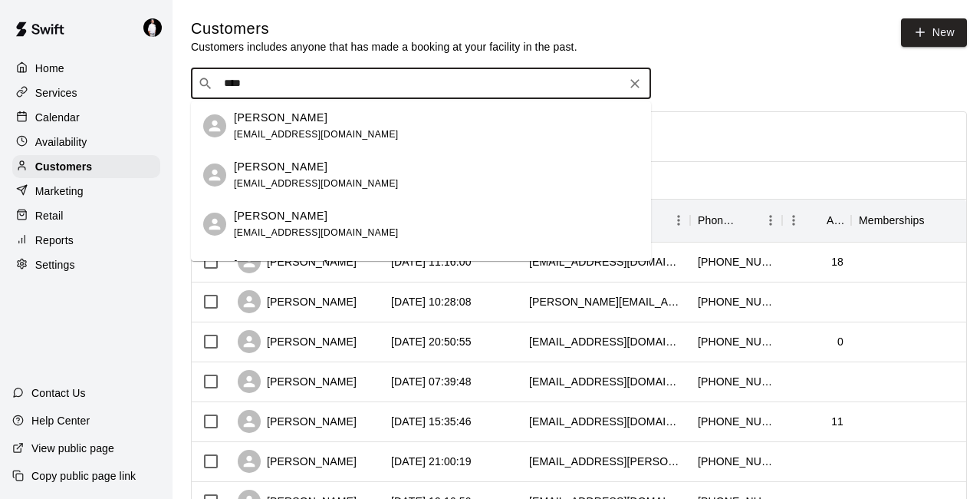
click at [295, 168] on p "[PERSON_NAME]" at bounding box center [281, 167] width 94 height 16
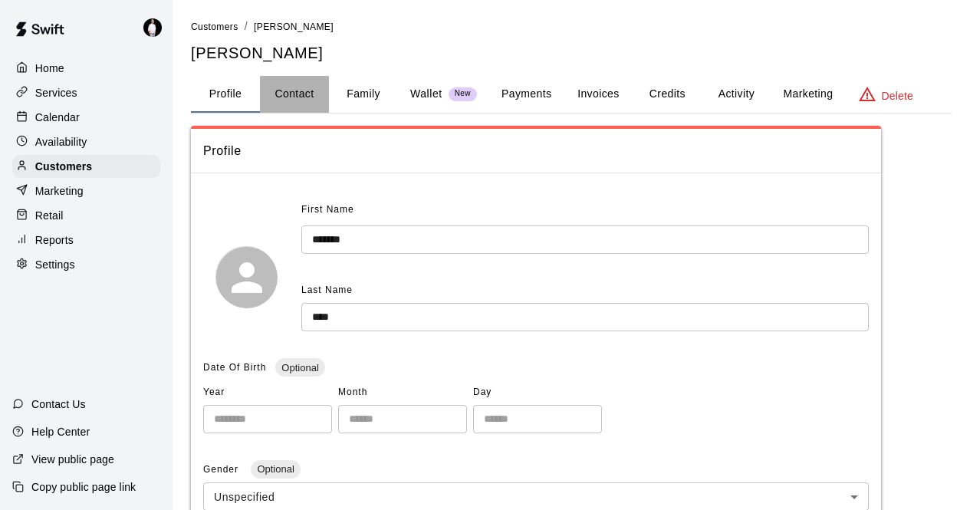
click at [323, 87] on button "Contact" at bounding box center [294, 94] width 69 height 37
select select "**"
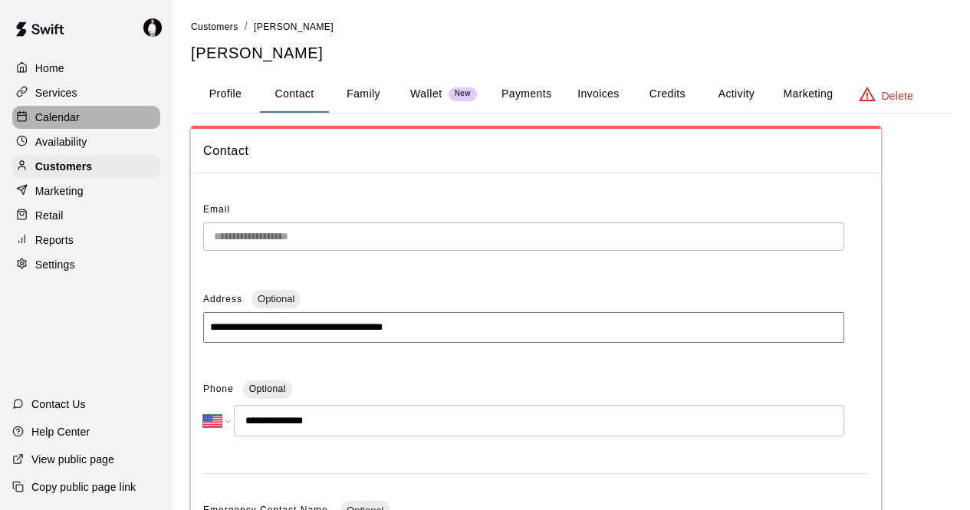
click at [54, 118] on p "Calendar" at bounding box center [57, 117] width 44 height 15
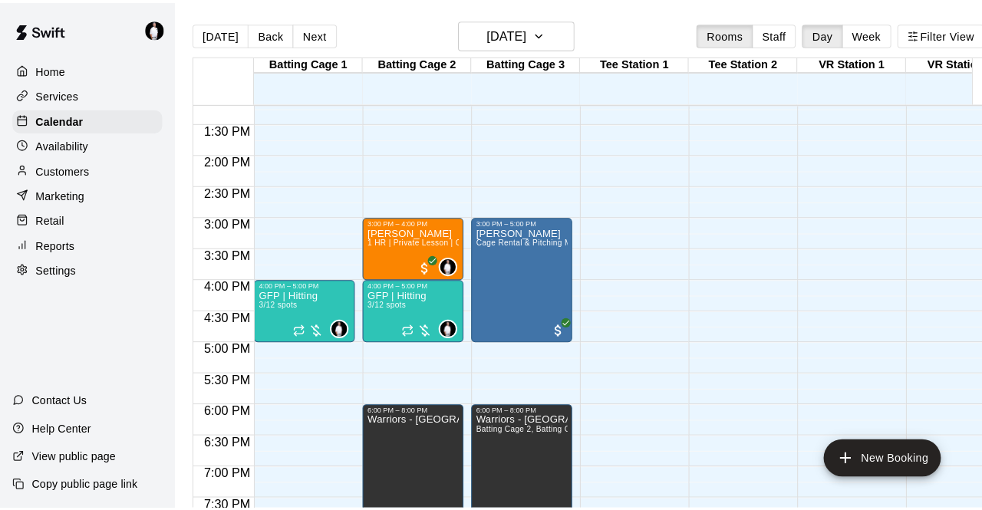
scroll to position [811, 0]
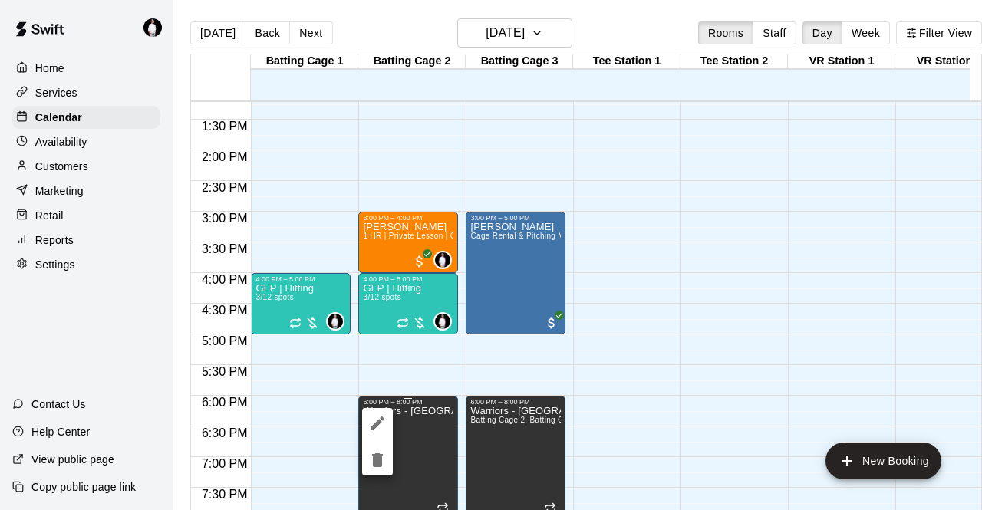
click at [408, 449] on div at bounding box center [491, 255] width 982 height 510
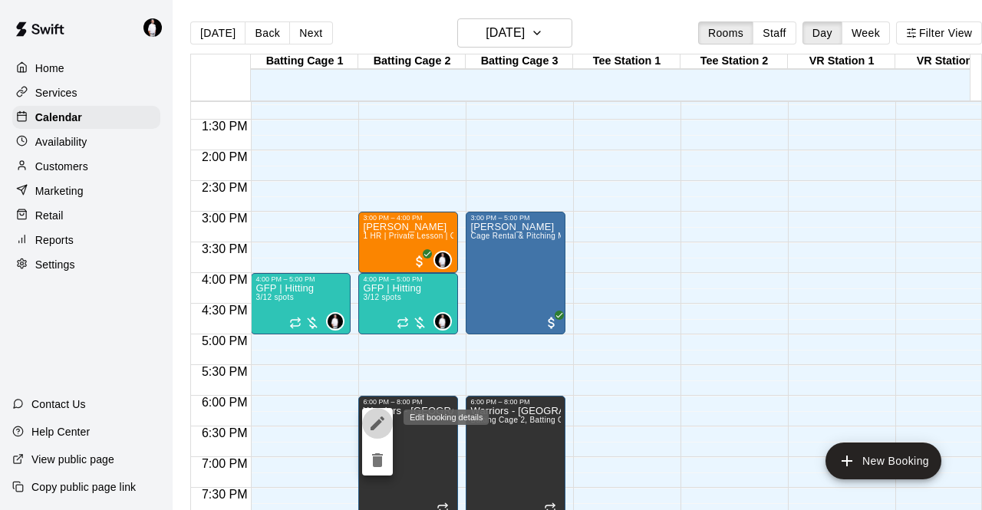
click at [377, 423] on icon "edit" at bounding box center [378, 424] width 14 height 14
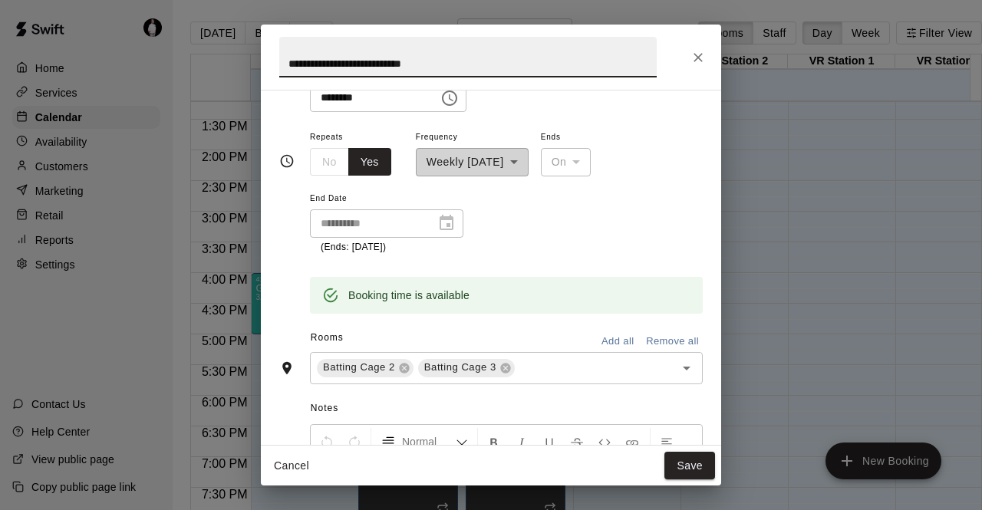
scroll to position [138, 0]
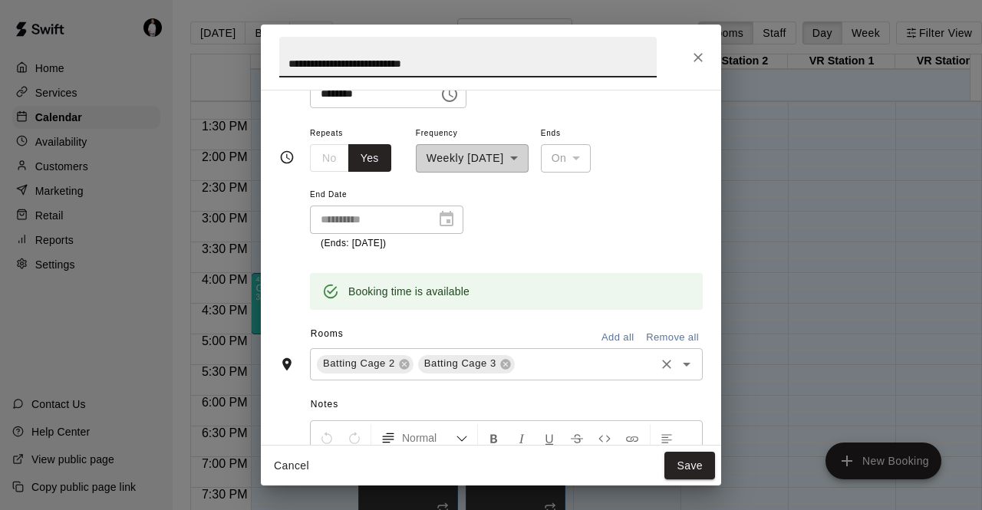
click at [677, 361] on icon "Open" at bounding box center [686, 364] width 18 height 18
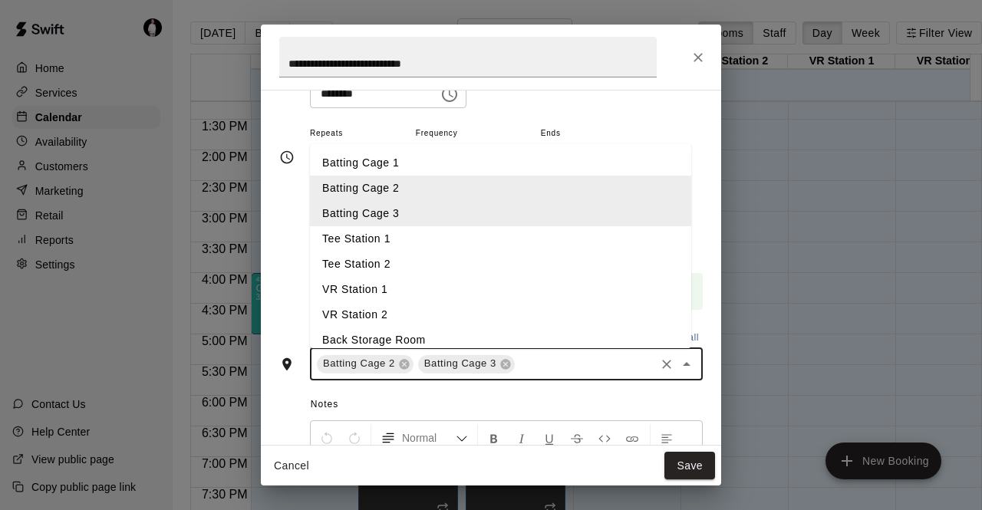
click at [447, 156] on li "Batting Cage 1" at bounding box center [500, 162] width 381 height 25
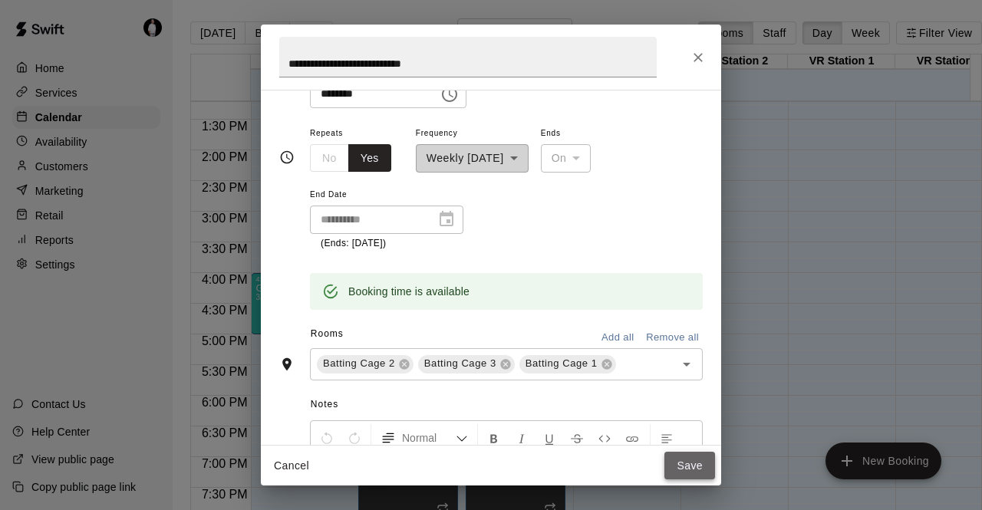
click at [697, 463] on button "Save" at bounding box center [689, 466] width 51 height 28
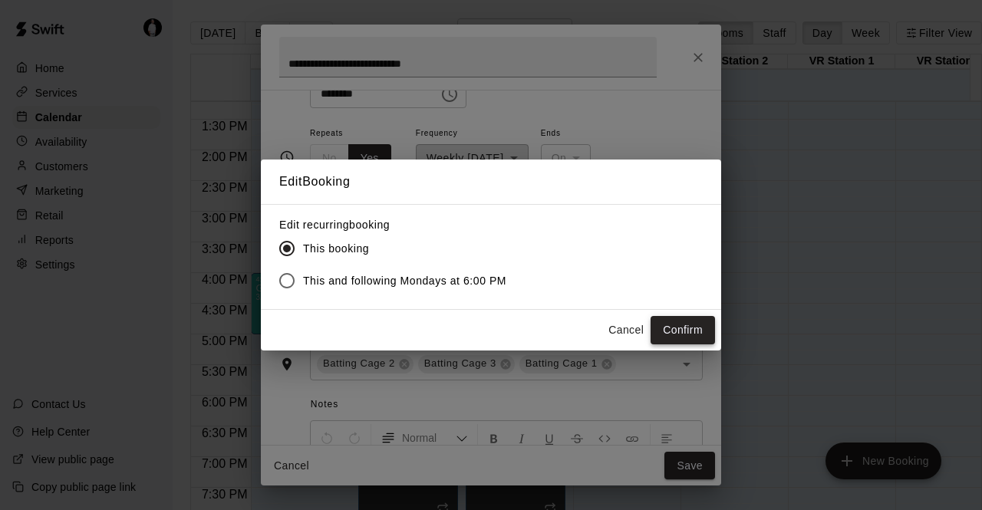
click at [678, 323] on button "Confirm" at bounding box center [683, 330] width 64 height 28
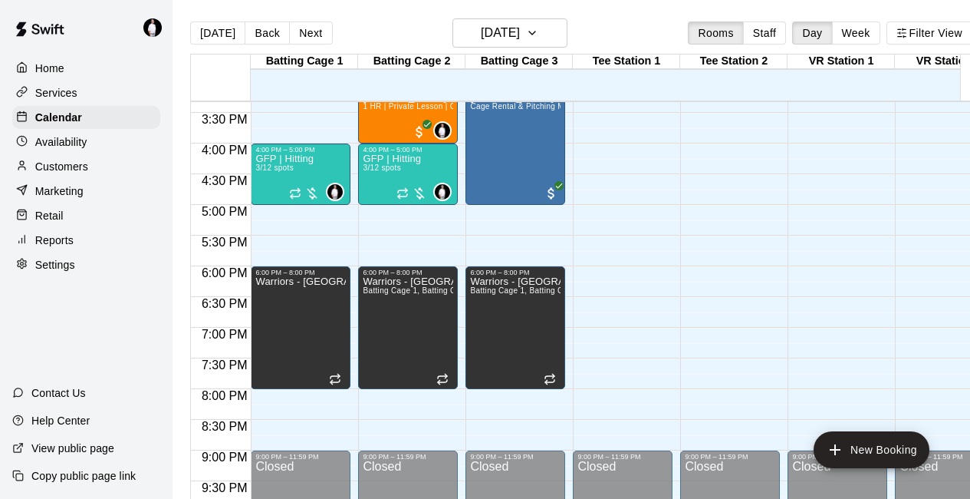
scroll to position [941, 0]
